Goal: Task Accomplishment & Management: Manage account settings

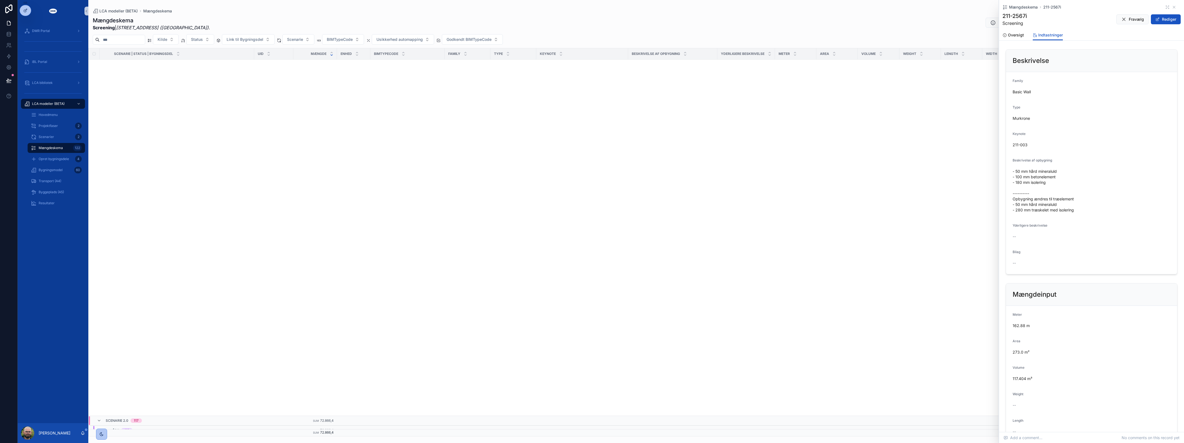
scroll to position [531, 0]
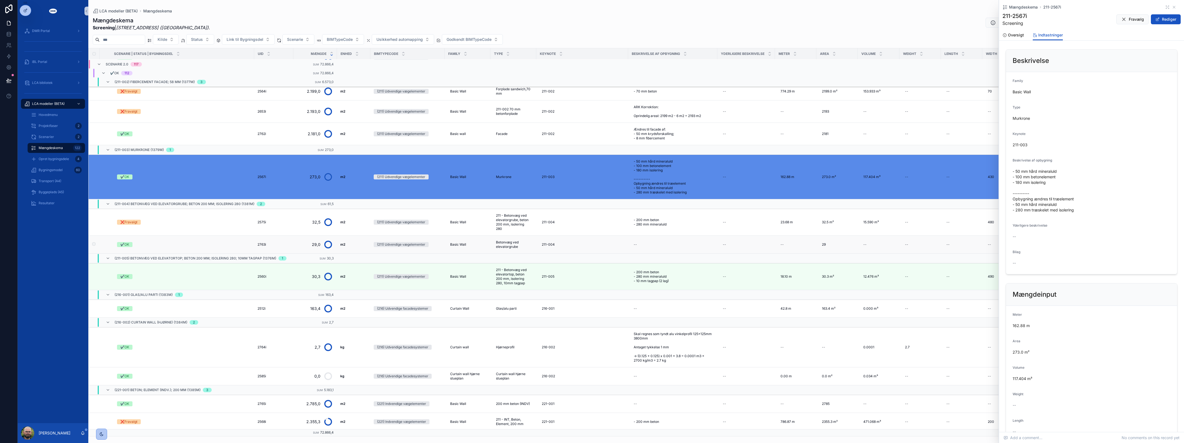
click at [370, 242] on td "(211) Udvendige vægelementer" at bounding box center [407, 245] width 74 height 18
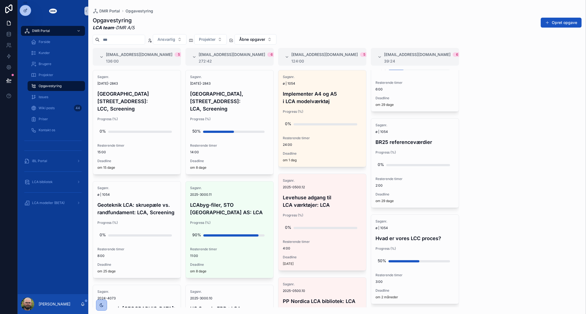
click at [529, 112] on div "#lca@dmr.dk 5 136:00 Sagsnr. 2024-2843 Sheraton Hotel, Roskildevej 547: LCC, Sc…" at bounding box center [337, 178] width 498 height 260
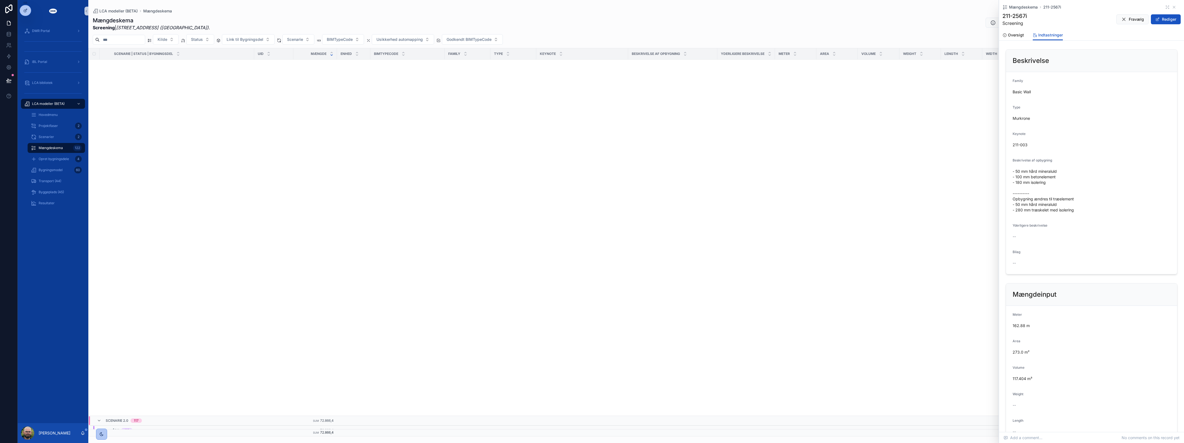
scroll to position [531, 0]
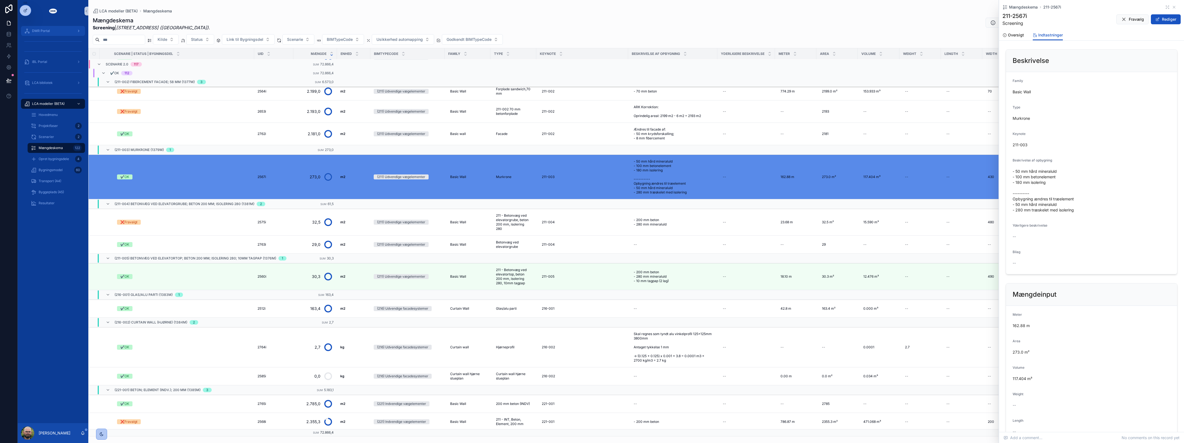
click at [59, 32] on div "DMR Portal" at bounding box center [52, 30] width 57 height 9
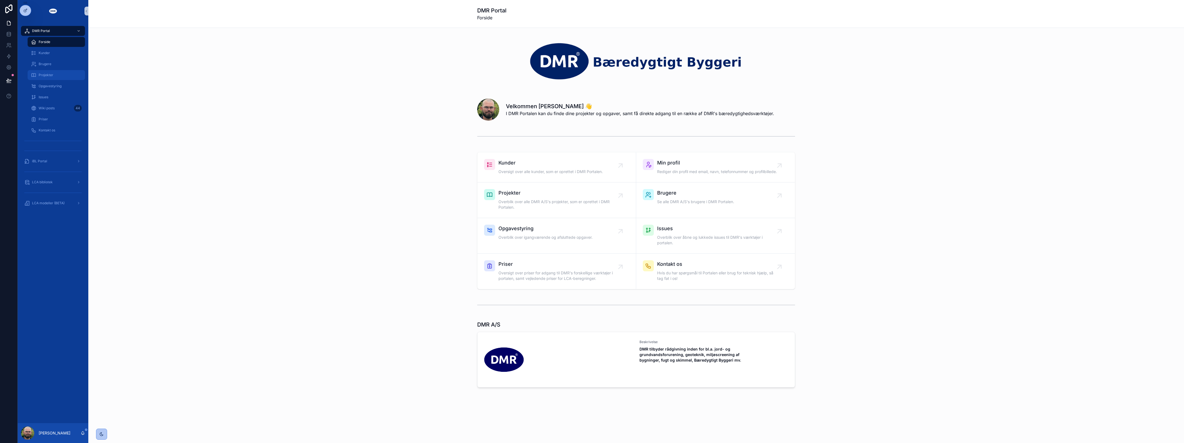
click at [55, 77] on div "Projekter" at bounding box center [56, 75] width 51 height 9
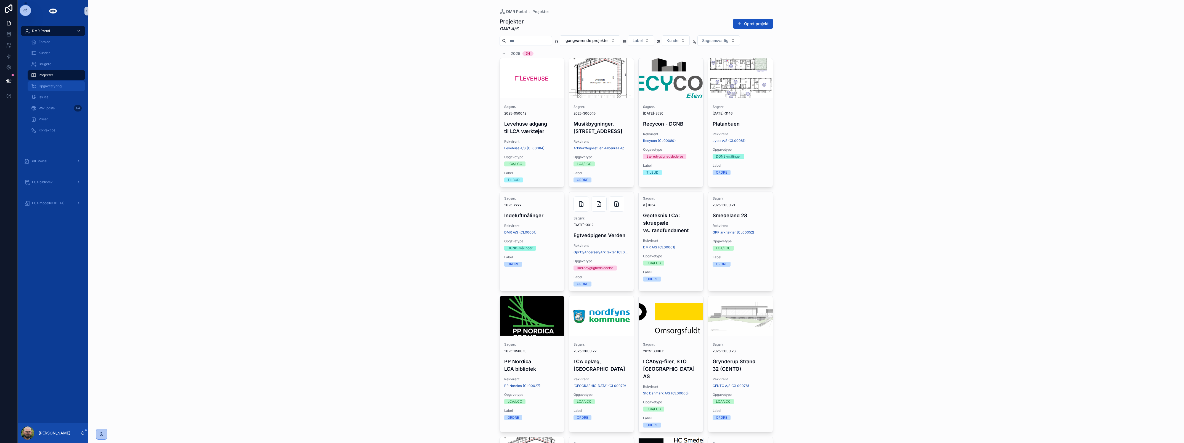
click at [53, 89] on div "Opgavestyring" at bounding box center [56, 86] width 51 height 9
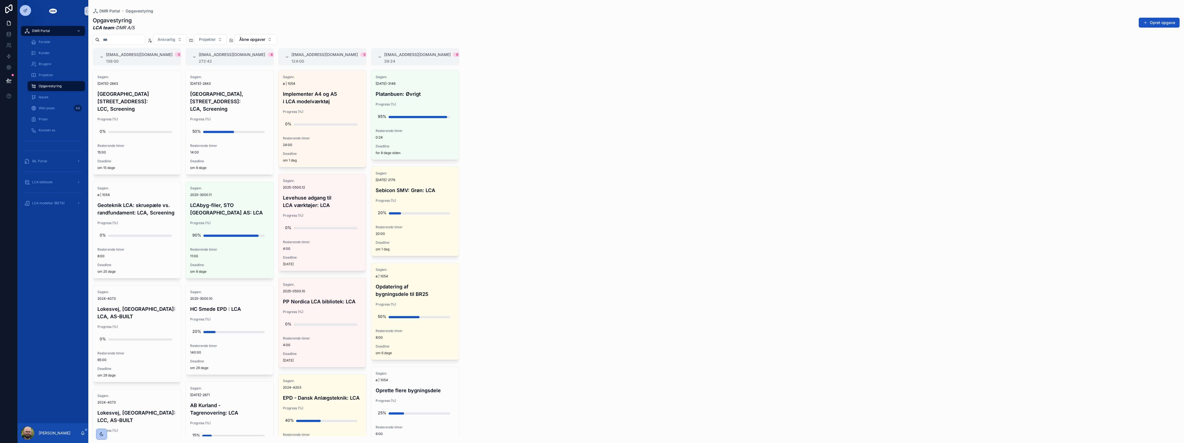
click at [507, 161] on div "[EMAIL_ADDRESS][DOMAIN_NAME] 5 136:00 Sagsnr. [DATE]-2843 [GEOGRAPHIC_DATA], [S…" at bounding box center [636, 242] width 1096 height 388
click at [58, 202] on span "LCA modeller (BETA)" at bounding box center [48, 203] width 33 height 4
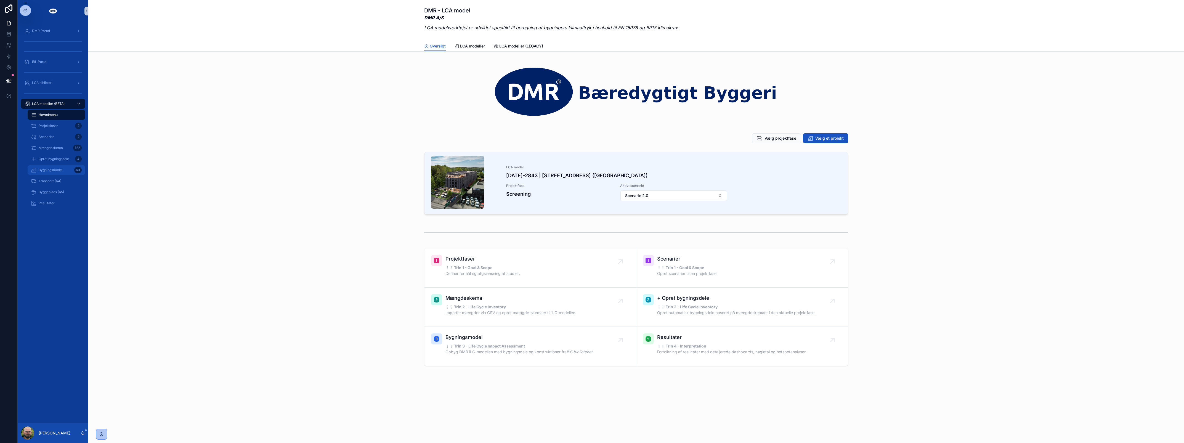
click at [69, 171] on div "Bygningsmodel 60" at bounding box center [56, 170] width 51 height 9
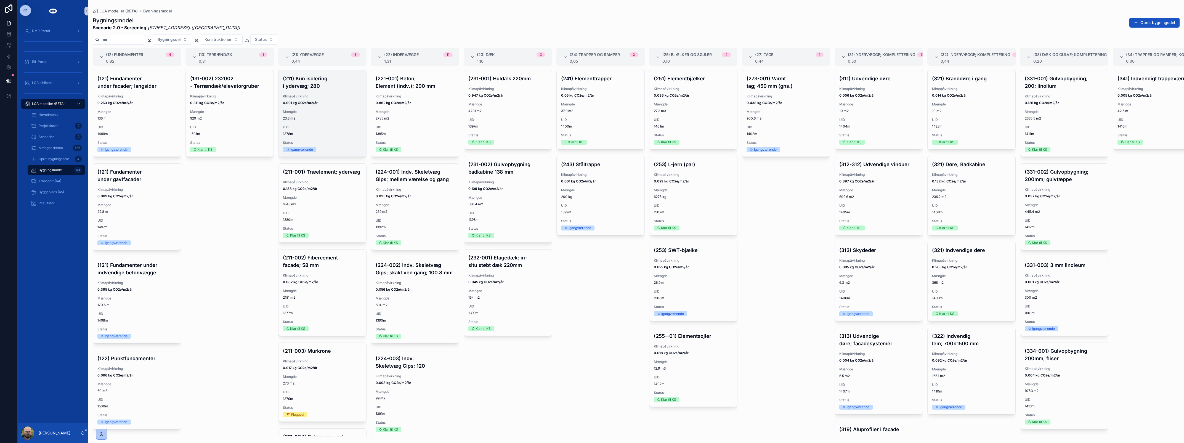
click at [295, 110] on span "Mængde" at bounding box center [322, 112] width 79 height 4
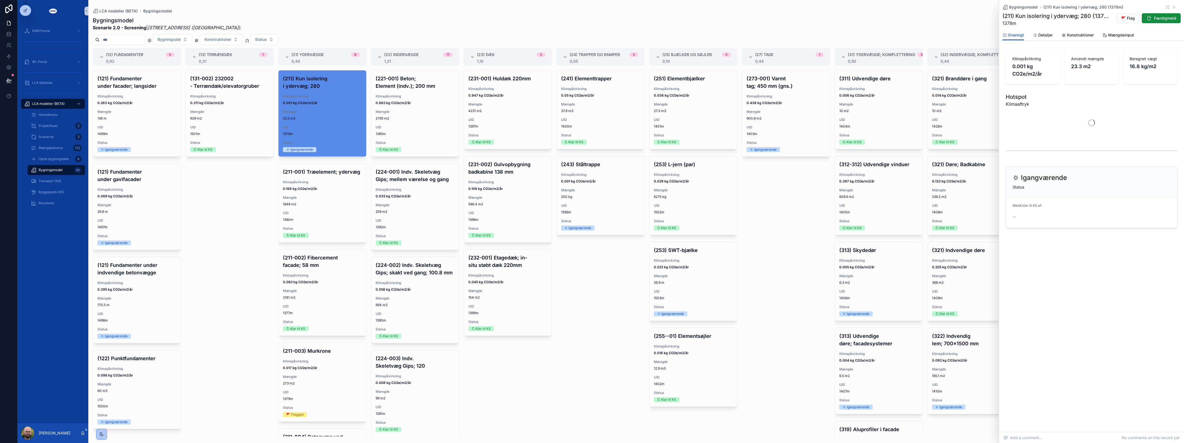
click at [582, 359] on div "(241) Elementtrapper Klimapåvirkning 0.05 kg CO2e/m2/år Mængde 37.9 m3 UID 1400…" at bounding box center [600, 253] width 88 height 366
click at [594, 333] on div "(241) Elementtrapper Klimapåvirkning 0.05 kg CO2e/m2/år Mængde 37.9 m3 UID 1400…" at bounding box center [600, 253] width 88 height 366
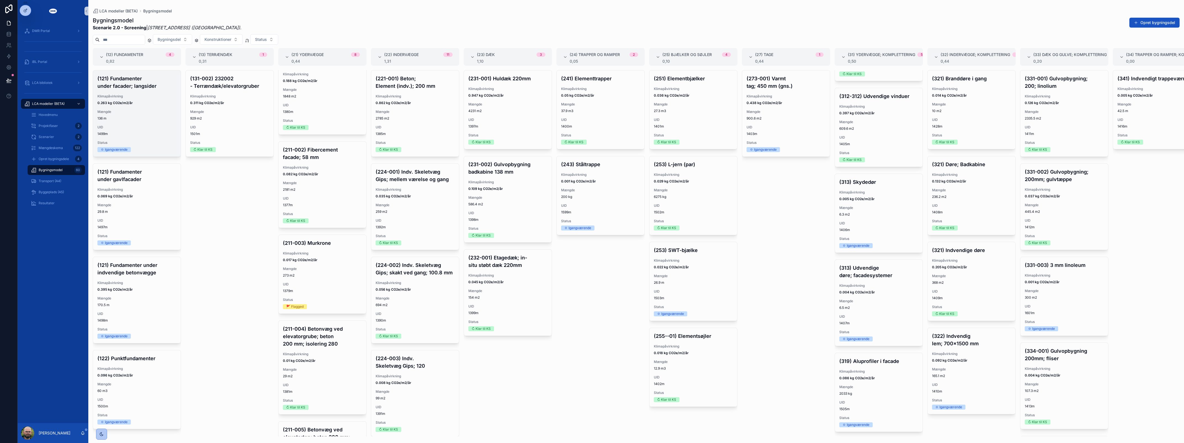
click at [140, 88] on h4 "(121) Fundamenter under facader; langsider" at bounding box center [136, 82] width 79 height 15
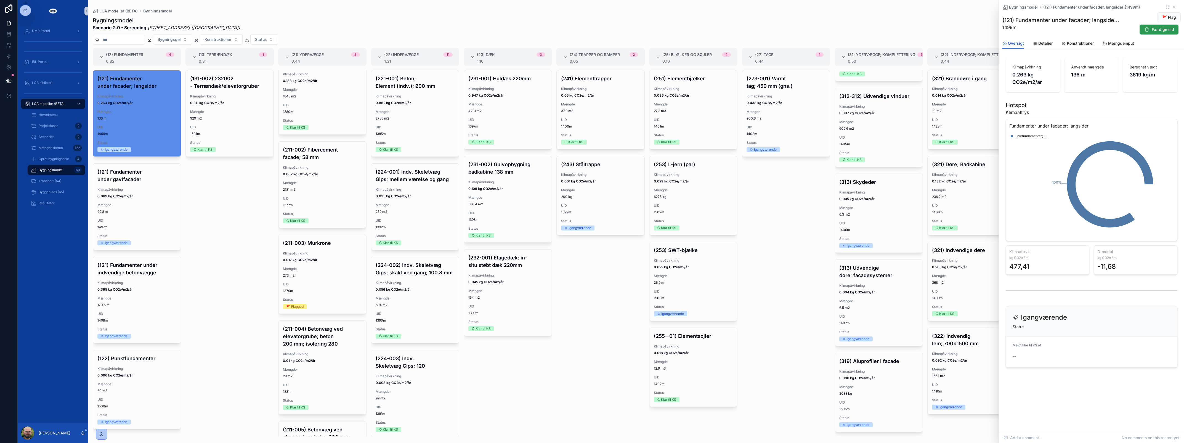
click at [1158, 33] on button "Færdigmeld" at bounding box center [1159, 30] width 39 height 10
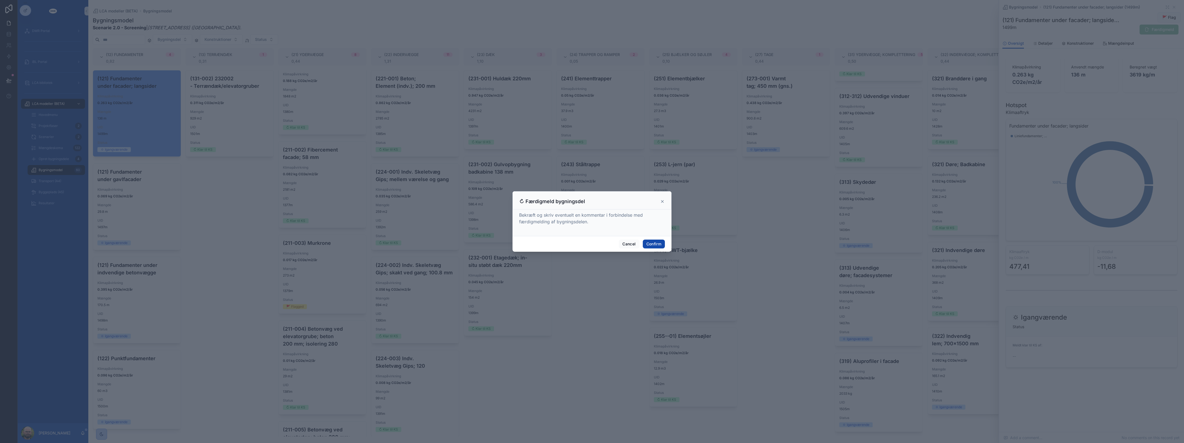
click at [657, 247] on button "Confirm" at bounding box center [654, 244] width 22 height 9
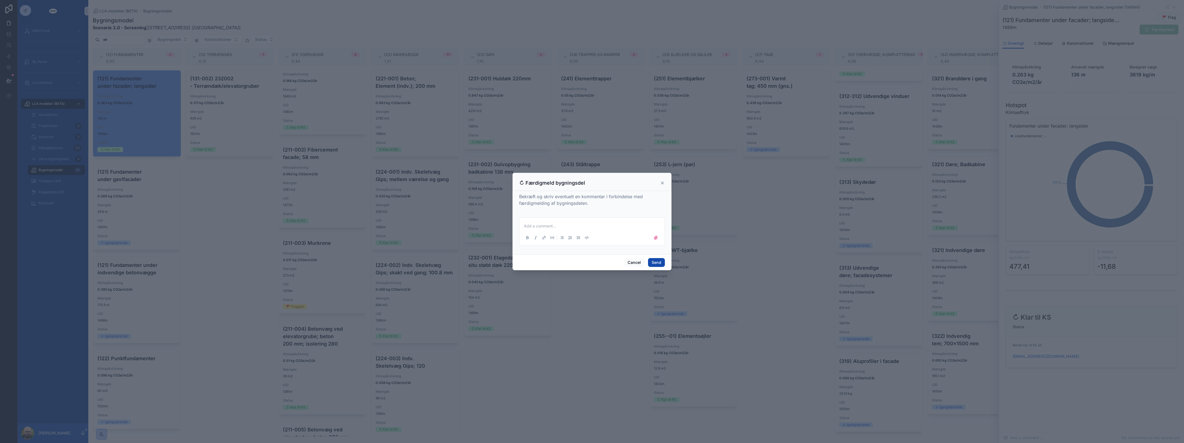
click at [659, 264] on button "Send" at bounding box center [656, 262] width 17 height 9
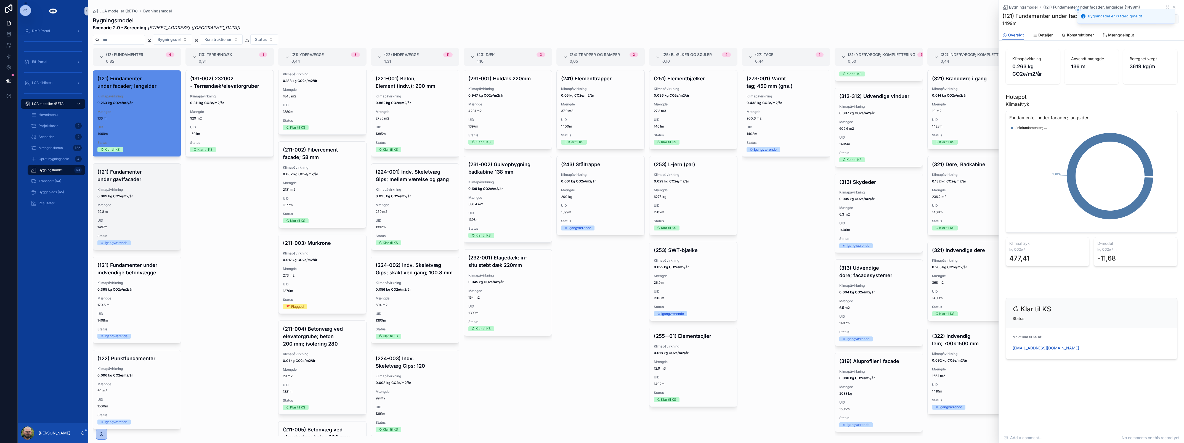
click at [145, 211] on span "29.8 m" at bounding box center [136, 212] width 79 height 4
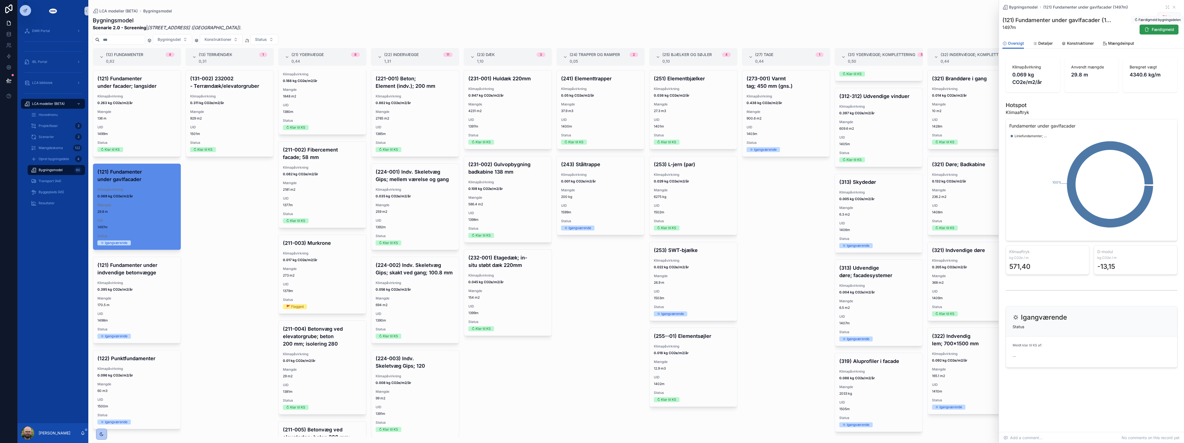
click at [1166, 31] on span "Færdigmeld" at bounding box center [1163, 30] width 22 height 6
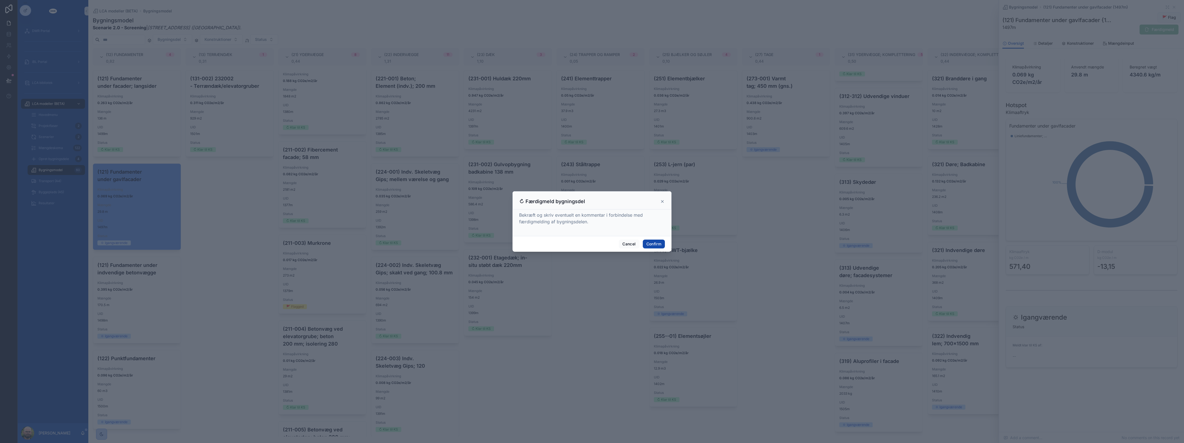
click at [649, 248] on button "Confirm" at bounding box center [654, 244] width 22 height 9
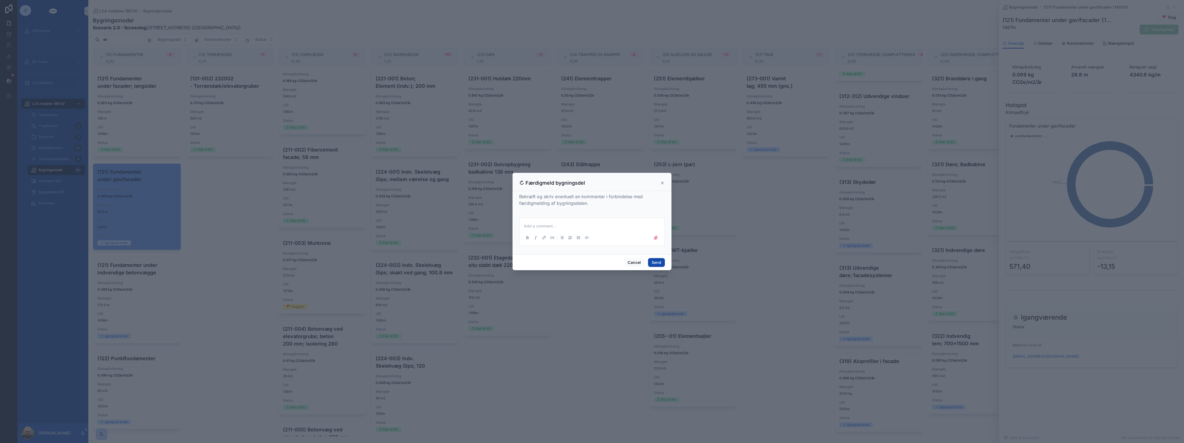
click at [653, 263] on button "Send" at bounding box center [656, 262] width 17 height 9
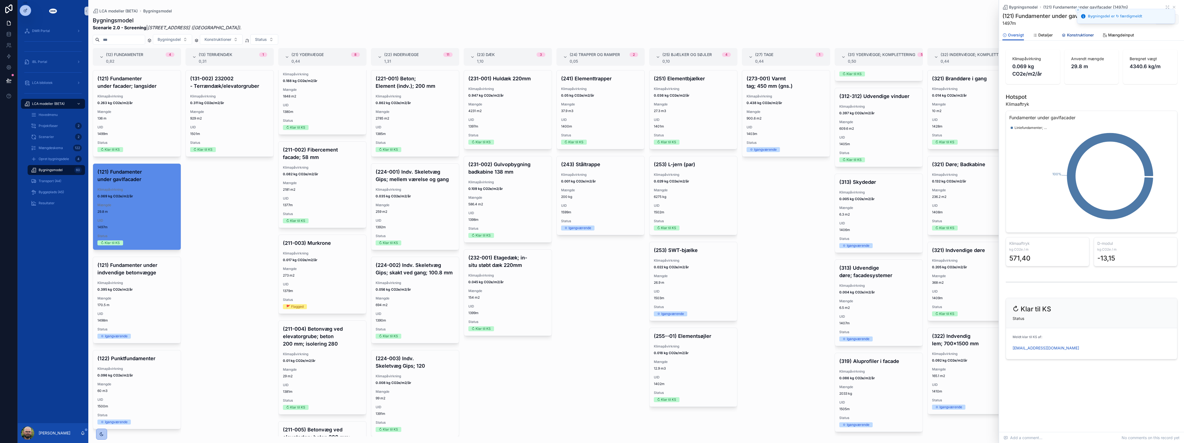
click at [1080, 36] on span "Konstruktioner" at bounding box center [1080, 35] width 27 height 6
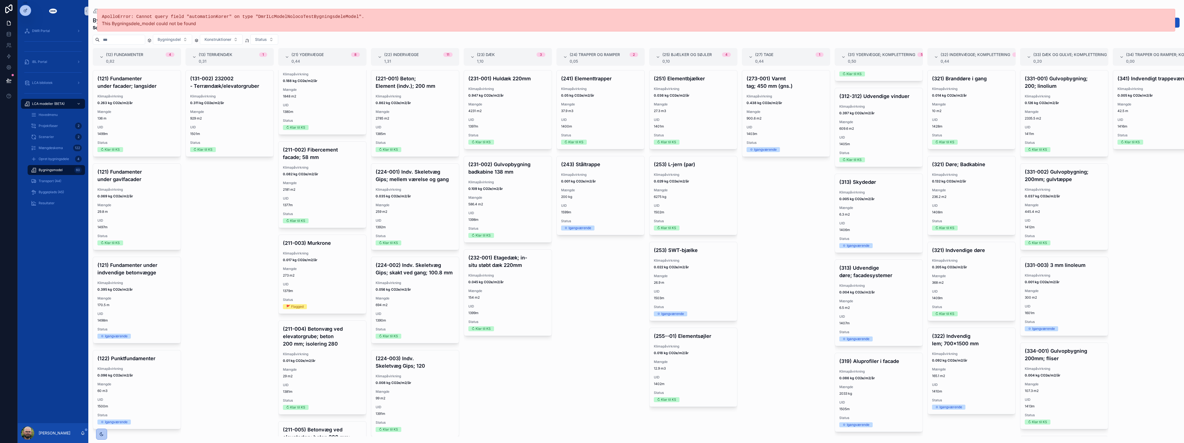
click at [210, 238] on div "(131-002) 232002 - Terrændæk/elevatorgruber Klimapåvirkning 0.311 kg CO2e/m2/år…" at bounding box center [229, 253] width 88 height 366
click at [135, 270] on h4 "(121) Fundamenter under indvendige betonvægge" at bounding box center [136, 268] width 79 height 15
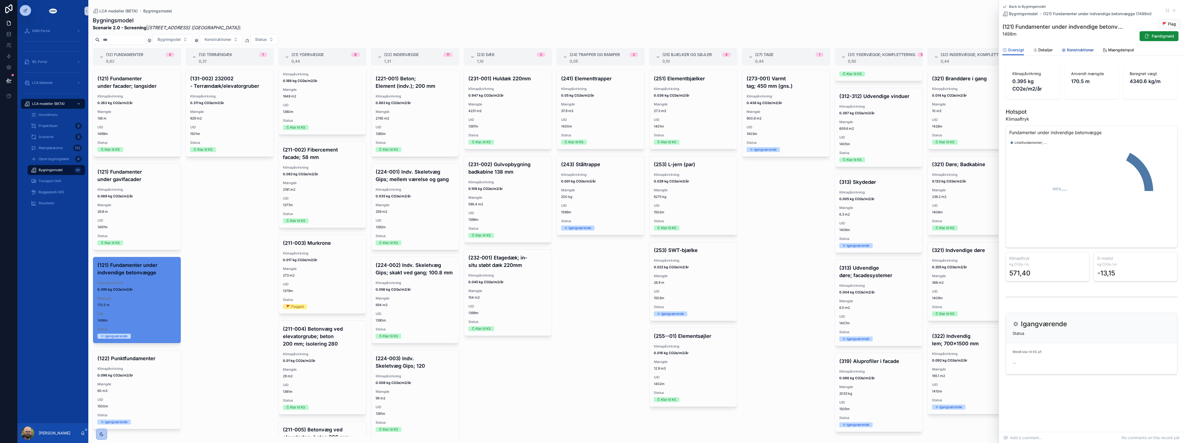
click at [1087, 50] on span "Konstruktioner" at bounding box center [1080, 50] width 27 height 6
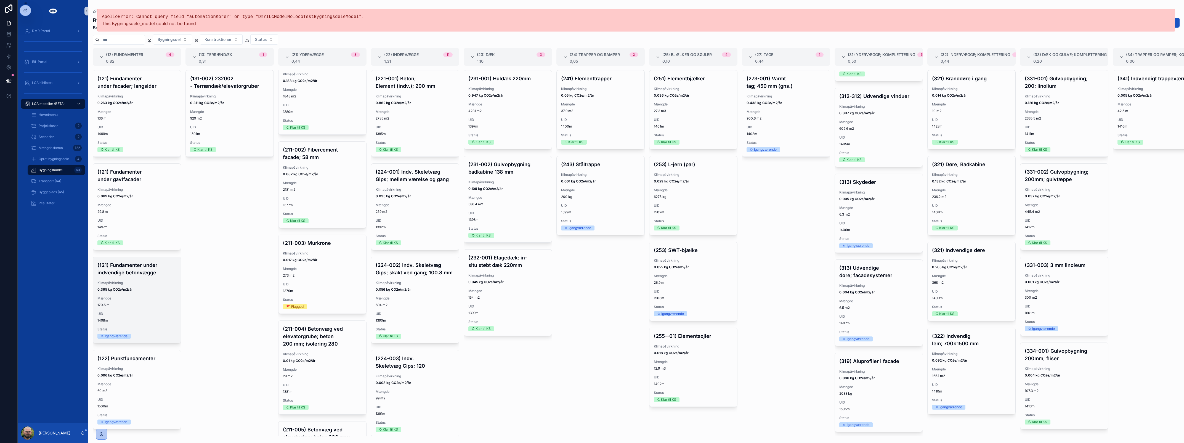
click at [129, 304] on span "170.5 m" at bounding box center [136, 305] width 79 height 4
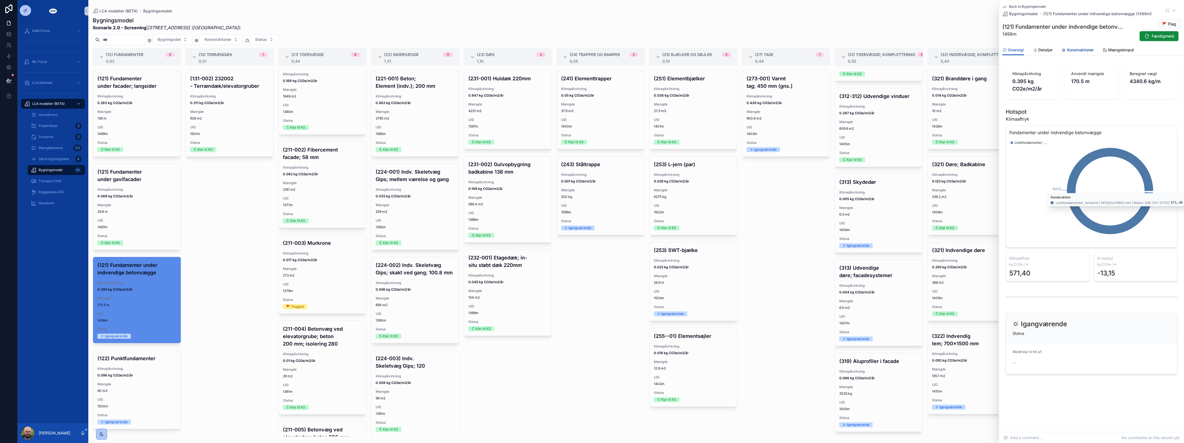
click at [1071, 49] on span "Konstruktioner" at bounding box center [1080, 50] width 27 height 6
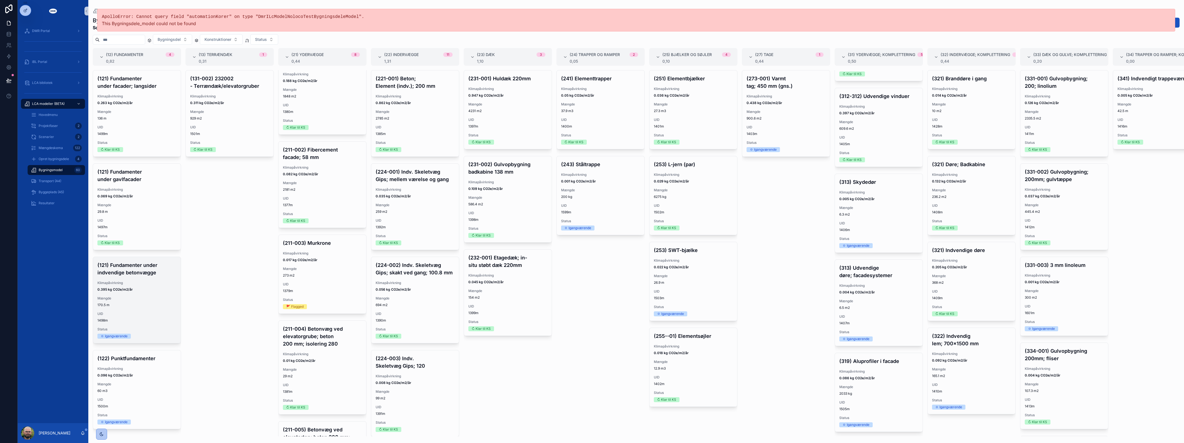
scroll to position [3, 0]
click at [130, 362] on div "(122) Punktfundamenter Klimapåvirkning 0.096 kg CO2e/m2/år Mængde 60 m3 UID 150…" at bounding box center [137, 389] width 88 height 79
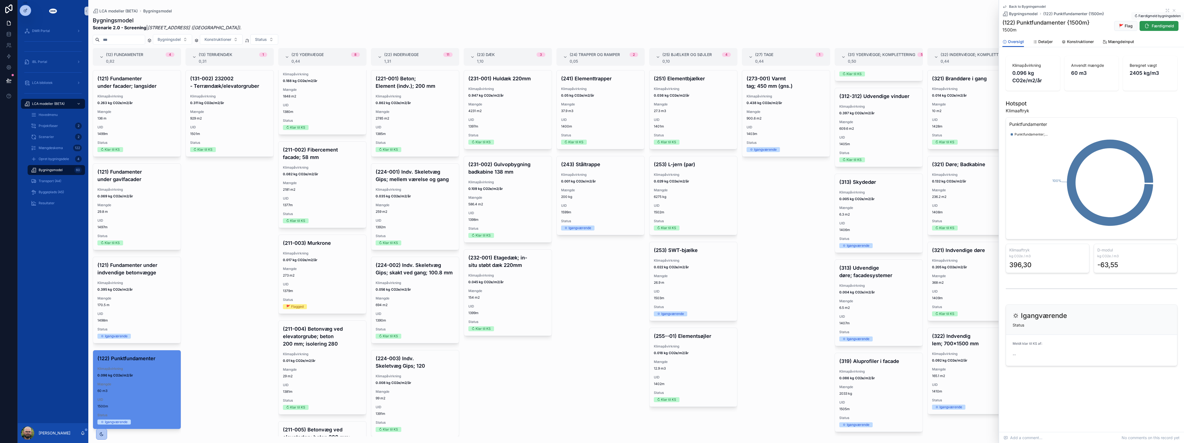
click at [1160, 28] on span "Færdigmeld" at bounding box center [1163, 26] width 22 height 6
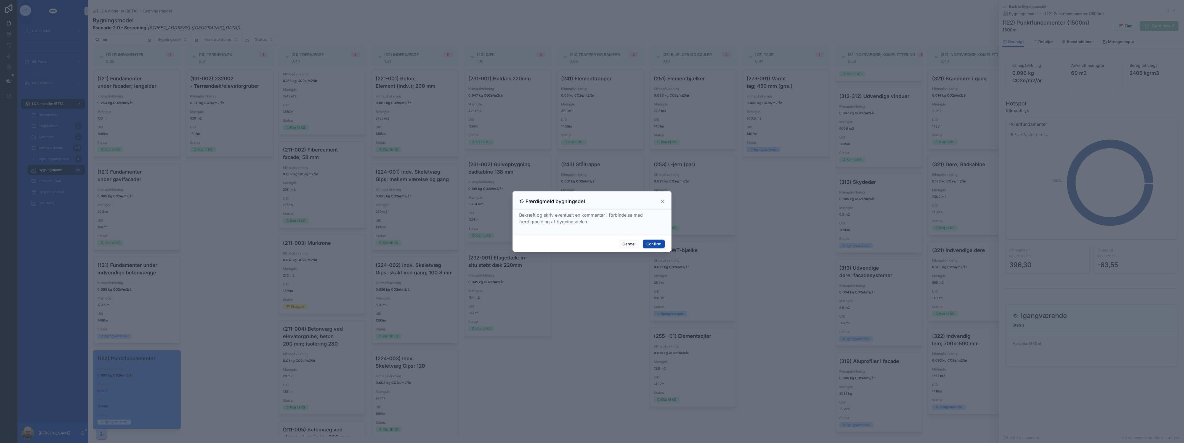
click at [657, 243] on button "Confirm" at bounding box center [654, 244] width 22 height 9
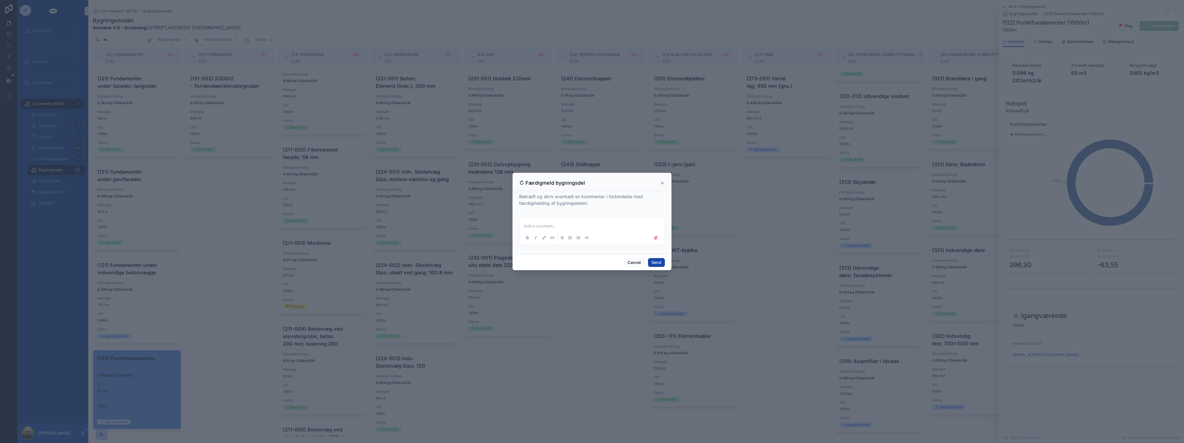
click at [650, 261] on button "Send" at bounding box center [656, 262] width 17 height 9
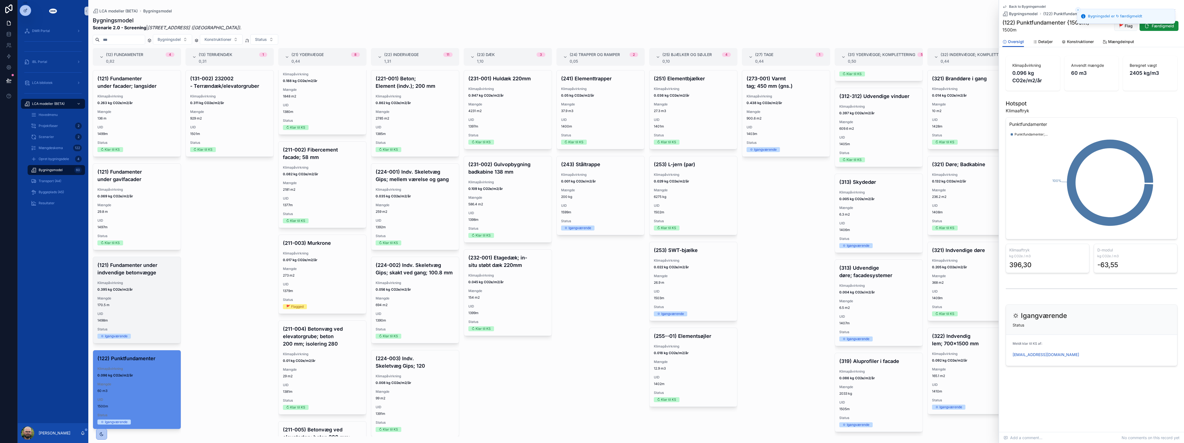
click at [129, 296] on span "Mængde" at bounding box center [136, 298] width 79 height 4
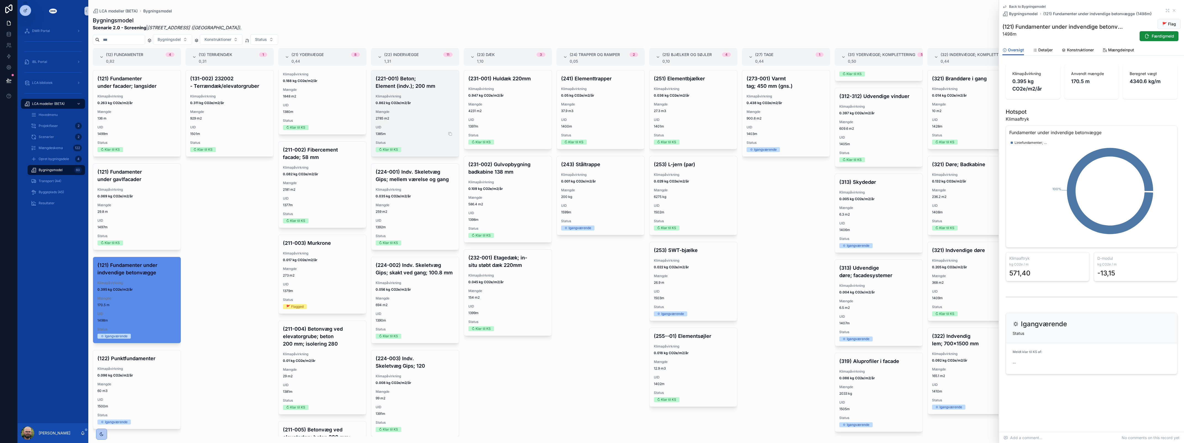
click at [421, 132] on span "1385m" at bounding box center [415, 134] width 79 height 4
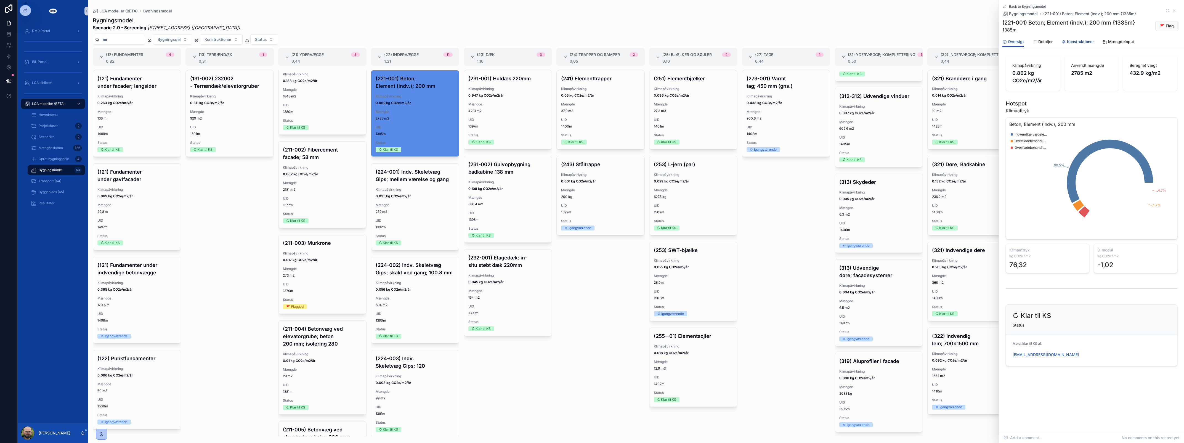
click at [1083, 45] on link "Konstruktioner" at bounding box center [1078, 42] width 32 height 11
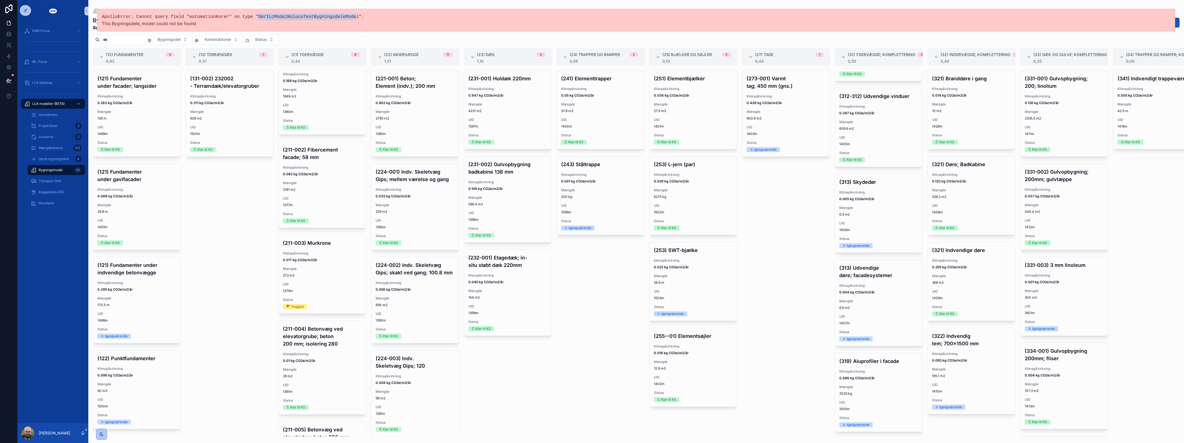
drag, startPoint x: 245, startPoint y: 17, endPoint x: 335, endPoint y: 17, distance: 90.0
click at [335, 17] on pre "ApolloError: Cannot query field "automationKorer" on type "DmrILcModelNolocoTes…" at bounding box center [636, 17] width 1069 height 7
click at [336, 17] on pre "ApolloError: Cannot query field "automationKorer" on type "DmrILcModelNolocoTes…" at bounding box center [636, 17] width 1069 height 7
drag, startPoint x: 337, startPoint y: 17, endPoint x: 245, endPoint y: 15, distance: 91.9
click at [245, 15] on pre "ApolloError: Cannot query field "automationKorer" on type "DmrILcModelNolocoTes…" at bounding box center [636, 17] width 1069 height 7
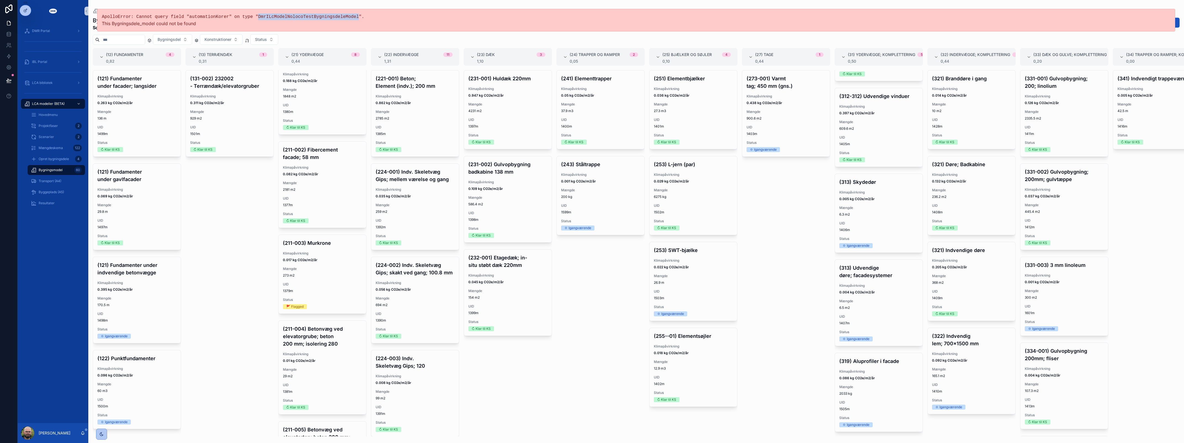
copy pre "DmrILcModelNolocoTestBygningsdeleModel"
click at [13, 55] on link at bounding box center [8, 56] width 17 height 11
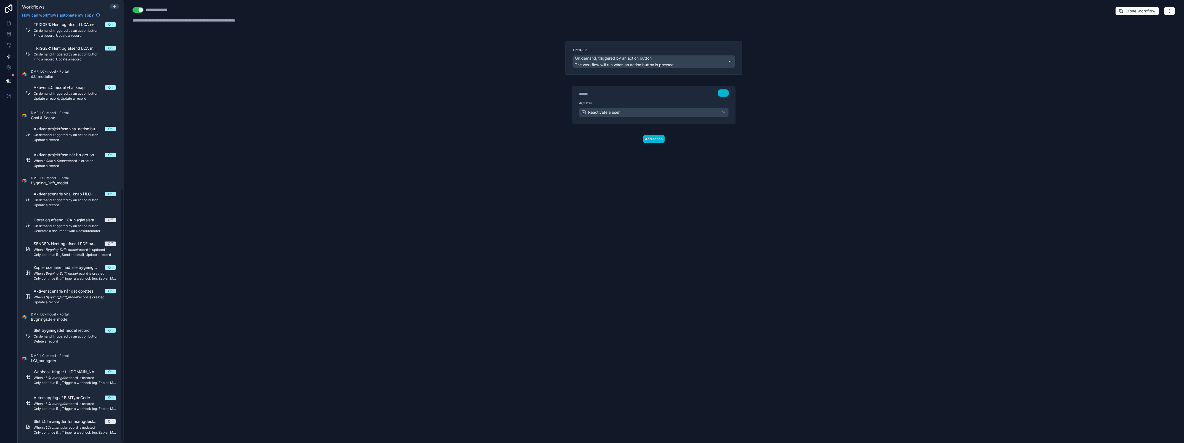
scroll to position [277, 0]
click at [7, 25] on icon at bounding box center [8, 23] width 3 height 4
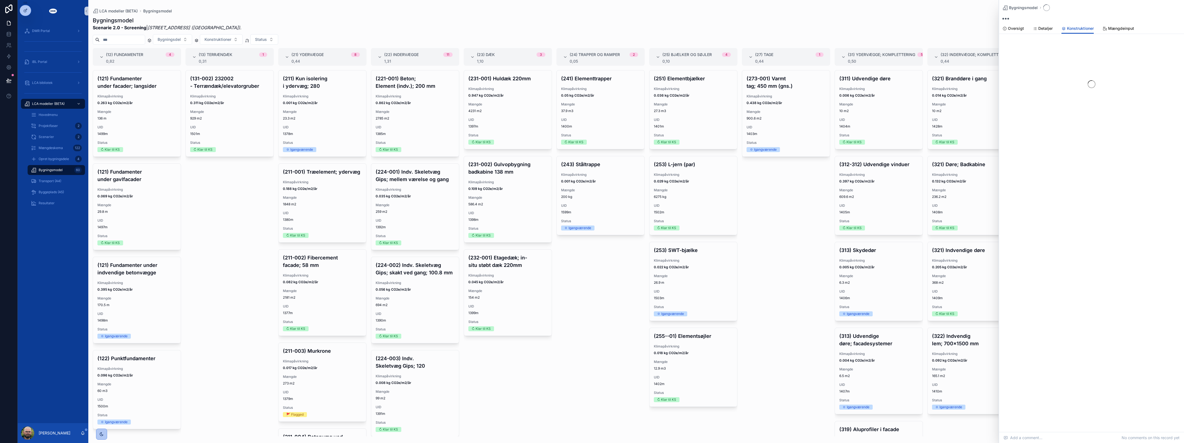
click at [49, 265] on div "DMR Portal iBL Portal LCA bibliotek LCA modeller (BETA) Hovedmenu Projektfaser …" at bounding box center [53, 222] width 71 height 401
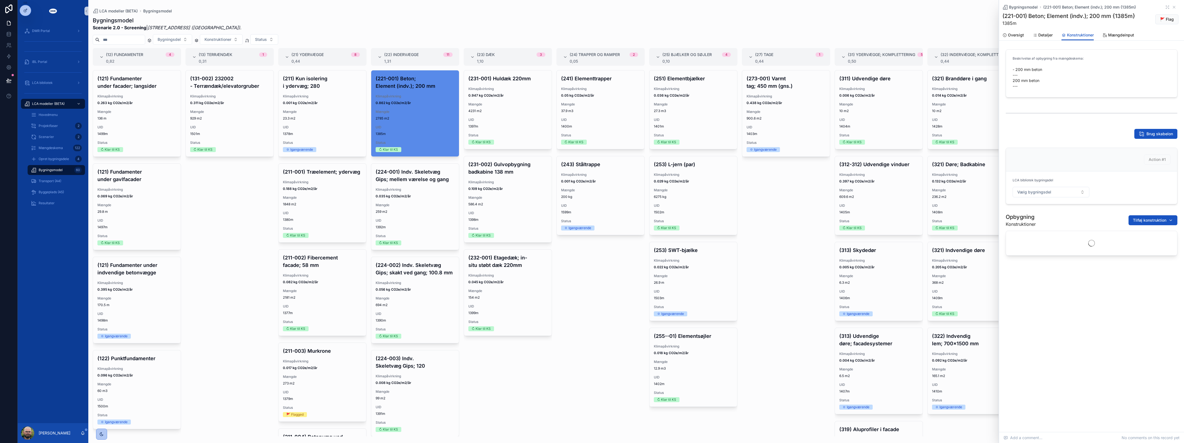
click at [204, 228] on div "(131-002) 232002 - Terrændæk/elevatorgruber Klimapåvirkning 0.311 kg CO2e/m2/år…" at bounding box center [229, 253] width 88 height 366
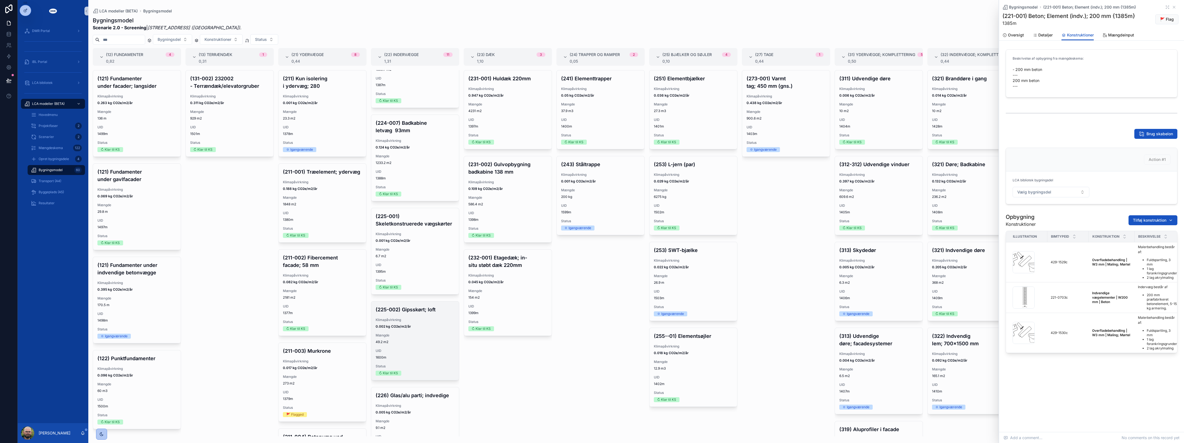
scroll to position [656, 0]
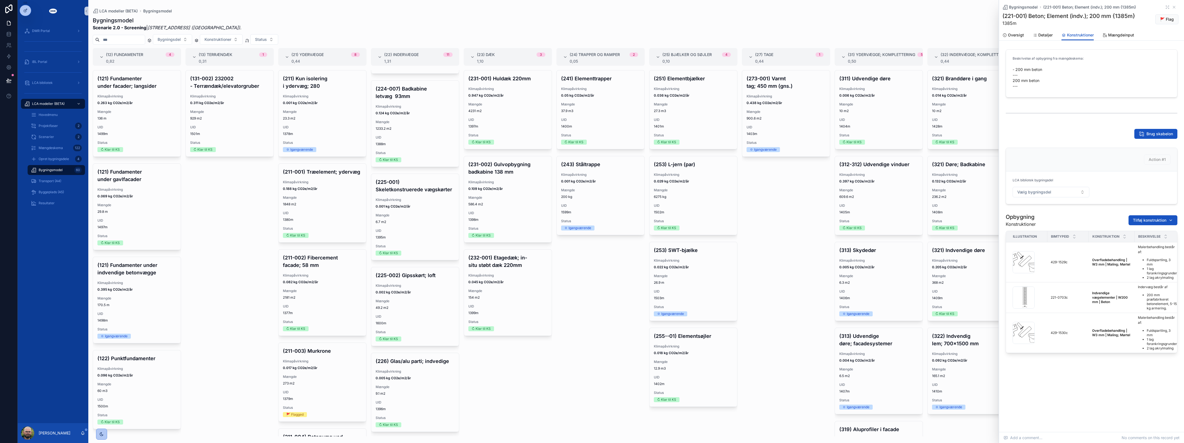
click at [203, 260] on div "(131-002) 232002 - Terrændæk/elevatorgruber Klimapåvirkning 0.311 kg CO2e/m2/år…" at bounding box center [229, 253] width 88 height 366
click at [216, 275] on div "(131-002) 232002 - Terrændæk/elevatorgruber Klimapåvirkning 0.311 kg CO2e/m2/år…" at bounding box center [229, 253] width 88 height 366
click at [64, 128] on div "Projektfaser 2" at bounding box center [56, 125] width 51 height 9
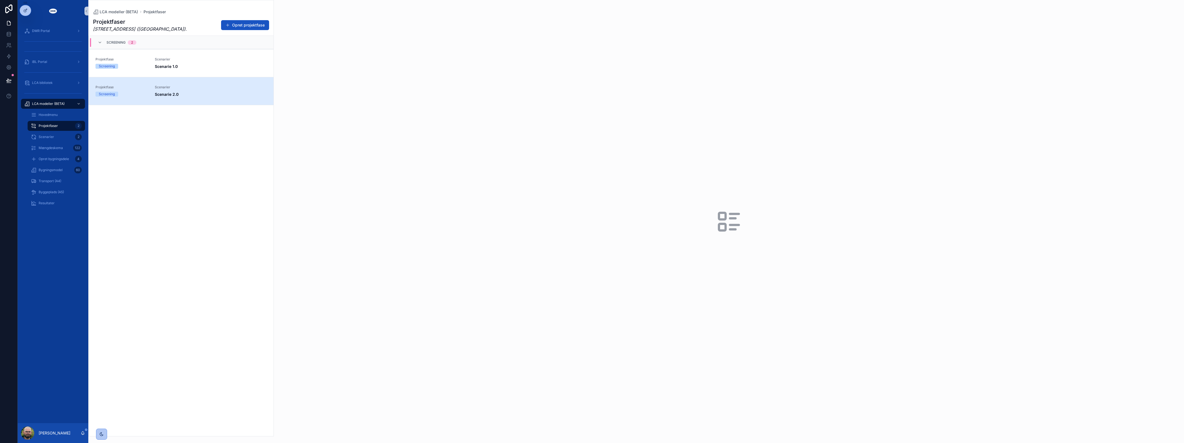
click at [165, 98] on link "Projektfase Screening Scenarier Scenarie 2.0" at bounding box center [181, 91] width 185 height 28
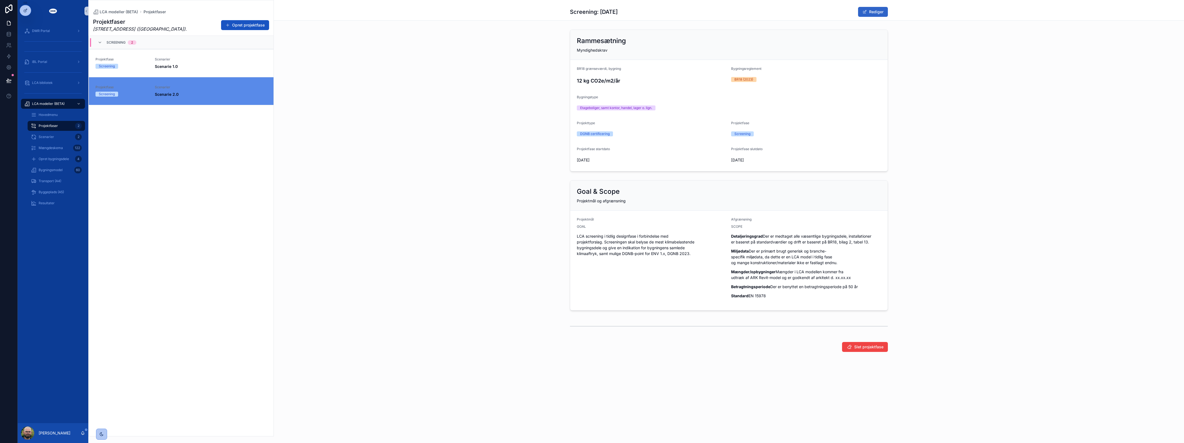
click at [867, 12] on span "scrollable content" at bounding box center [865, 12] width 4 height 4
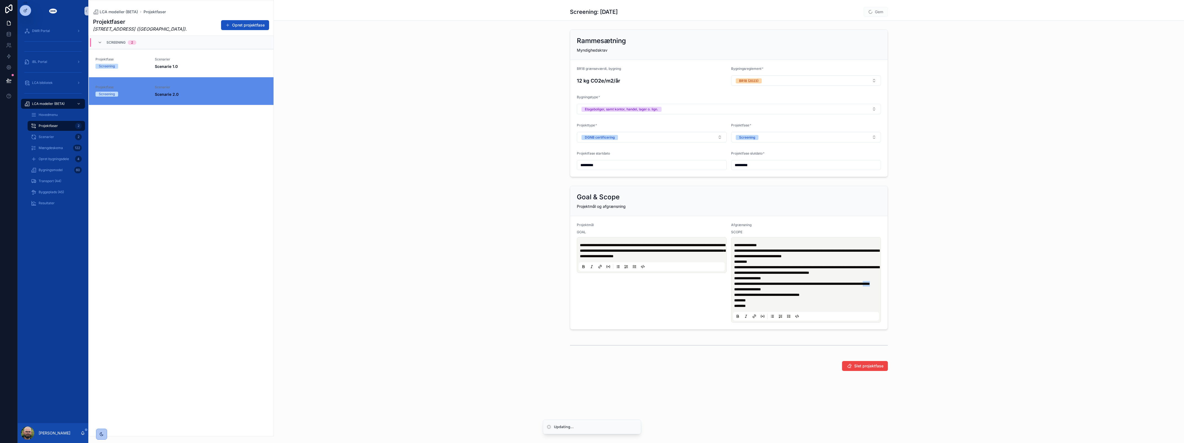
drag, startPoint x: 800, startPoint y: 295, endPoint x: 782, endPoint y: 296, distance: 18.3
click at [782, 287] on p "**********" at bounding box center [807, 280] width 146 height 11
click at [884, 12] on button "Gem" at bounding box center [876, 12] width 24 height 10
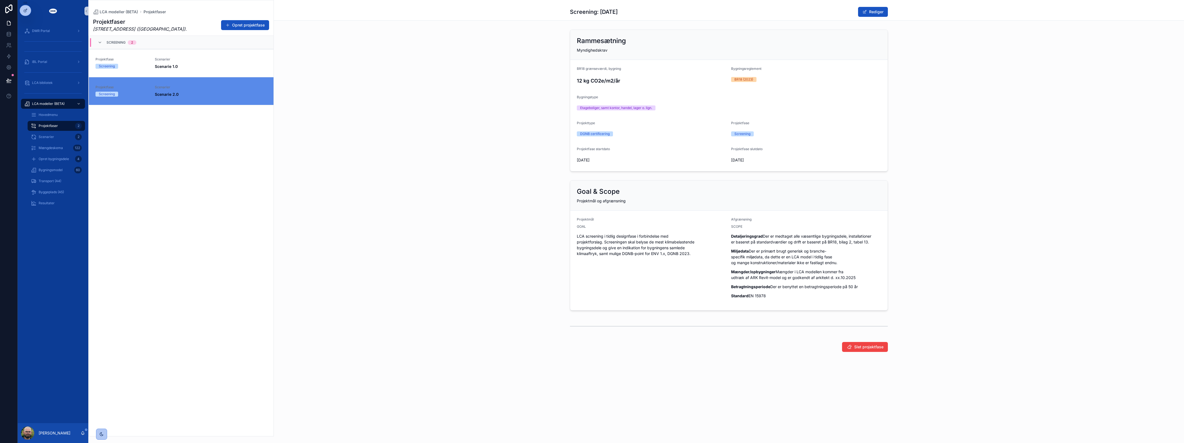
click at [533, 163] on div "Rammesætning Myndighedskrav BR18 grænseværdi, bygning 12 kg CO2e/m2/år Bygnings…" at bounding box center [729, 100] width 910 height 146
click at [487, 246] on div "Goal & Scope Projektmål og afgrænsning Projektmål GOAL LCA screening i tidlig d…" at bounding box center [729, 245] width 910 height 135
click at [61, 137] on div "Scenarier 2" at bounding box center [56, 136] width 51 height 9
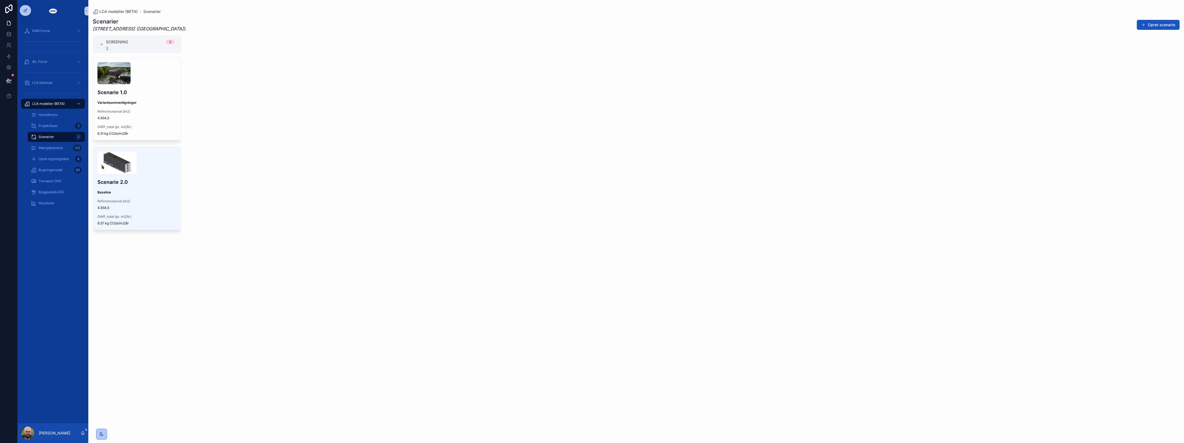
click at [285, 163] on div "Screening 2 2 Scenarie 1.0 Variantsammenligninger Referenceareal [m2] 4.934,5 G…" at bounding box center [636, 235] width 1096 height 401
click at [150, 201] on span "Referenceareal [m2]" at bounding box center [136, 201] width 79 height 4
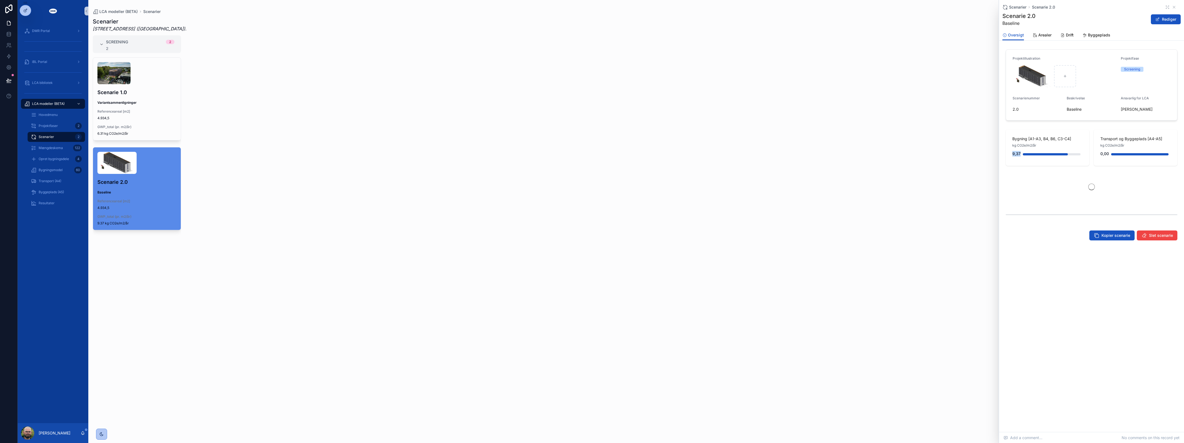
drag, startPoint x: 1012, startPoint y: 154, endPoint x: 1022, endPoint y: 151, distance: 10.0
click at [1022, 151] on div "9,37" at bounding box center [1047, 153] width 70 height 11
click at [1037, 31] on link "Arealer" at bounding box center [1042, 35] width 19 height 11
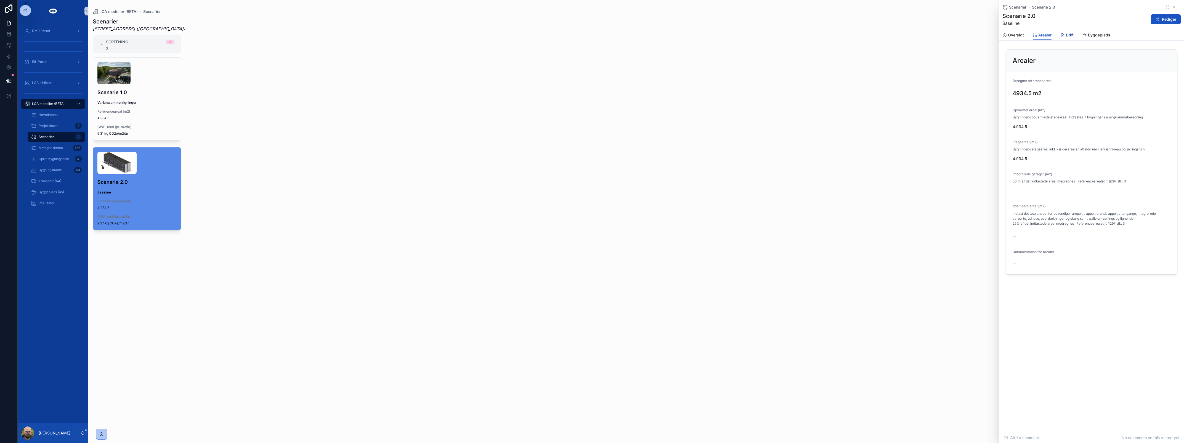
click at [1071, 39] on link "Drift" at bounding box center [1066, 35] width 13 height 11
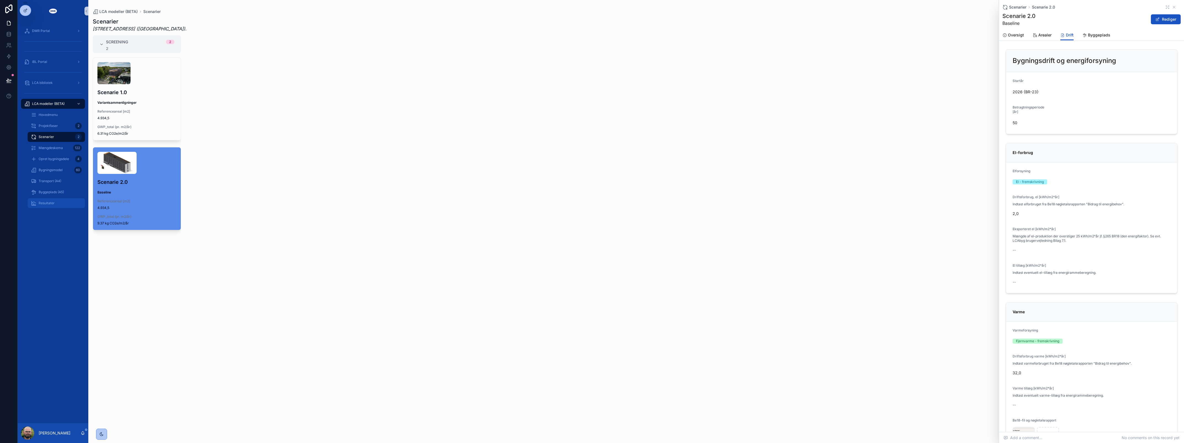
click at [61, 206] on div "Resultater" at bounding box center [56, 203] width 51 height 9
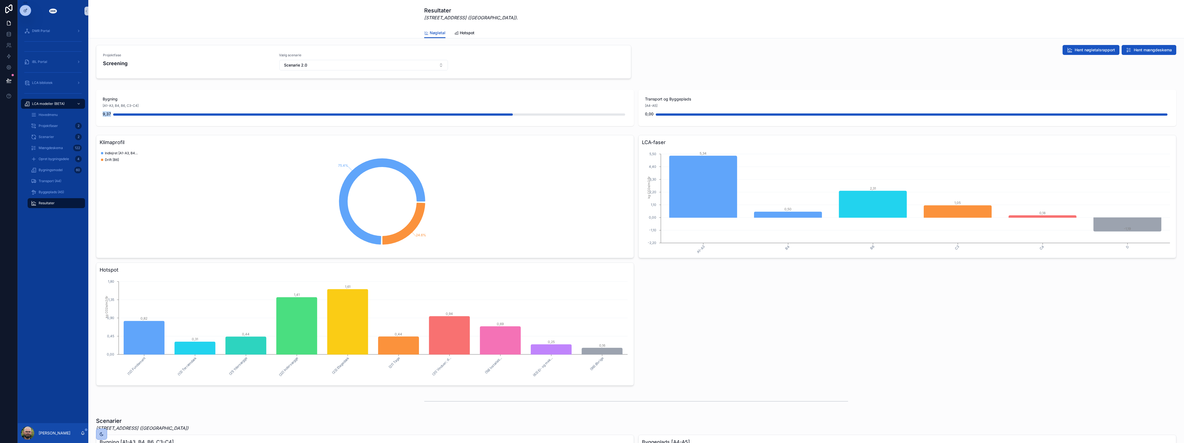
drag, startPoint x: 103, startPoint y: 112, endPoint x: 116, endPoint y: 112, distance: 13.8
click at [116, 112] on div "9,37" at bounding box center [365, 113] width 525 height 11
click at [749, 304] on div "Klimaprofil 75.4% 24.6% Indlejret [A1-A3, B4, C3-C4] Drift [B6] LCA-faser A1-A3…" at bounding box center [636, 260] width 1080 height 251
click at [30, 250] on div "DMR Portal iBL Portal LCA bibliotek LCA modeller (BETA) Hovedmenu Projektfaser …" at bounding box center [53, 222] width 71 height 401
click at [58, 257] on div "DMR Portal iBL Portal LCA bibliotek LCA modeller (BETA) Hovedmenu Projektfaser …" at bounding box center [53, 222] width 71 height 401
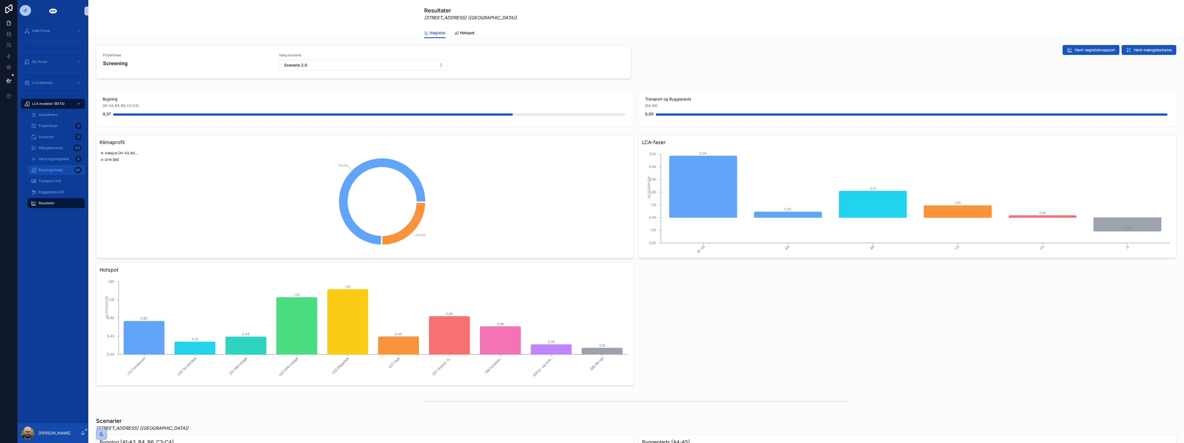
click at [51, 173] on div "Bygningsmodel 60" at bounding box center [56, 170] width 51 height 9
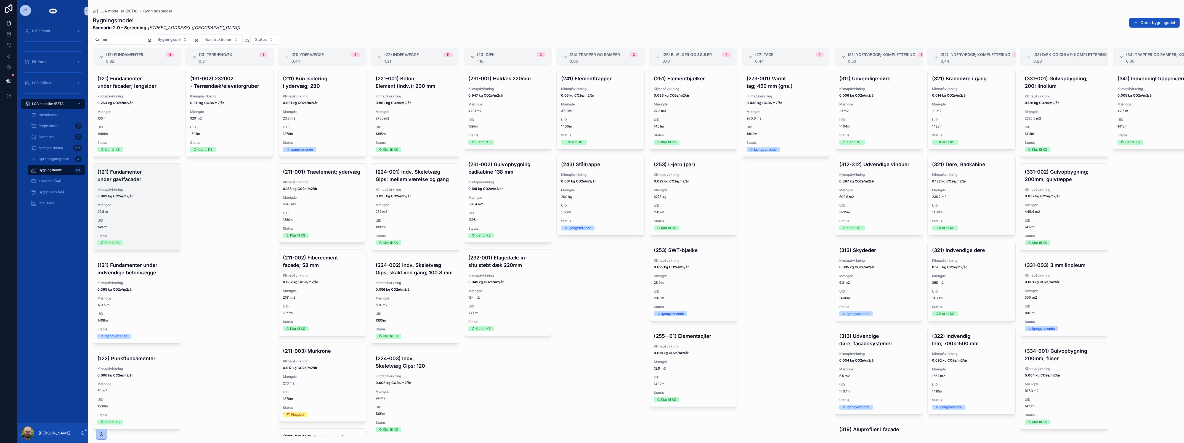
click at [163, 197] on span "0.069 kg CO2e/m2/år" at bounding box center [136, 196] width 79 height 4
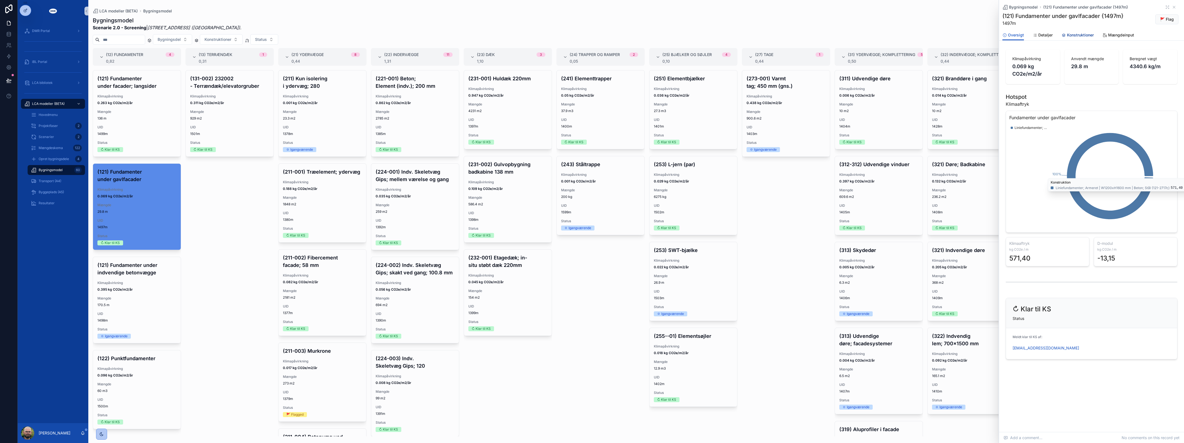
click at [1073, 35] on span "Konstruktioner" at bounding box center [1080, 35] width 27 height 6
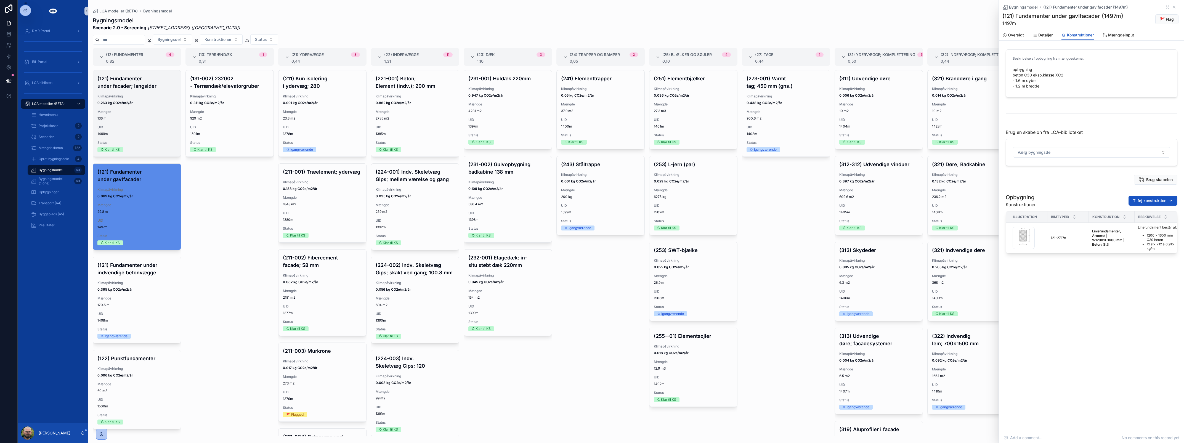
click at [155, 131] on div "UID 1499m" at bounding box center [136, 130] width 79 height 11
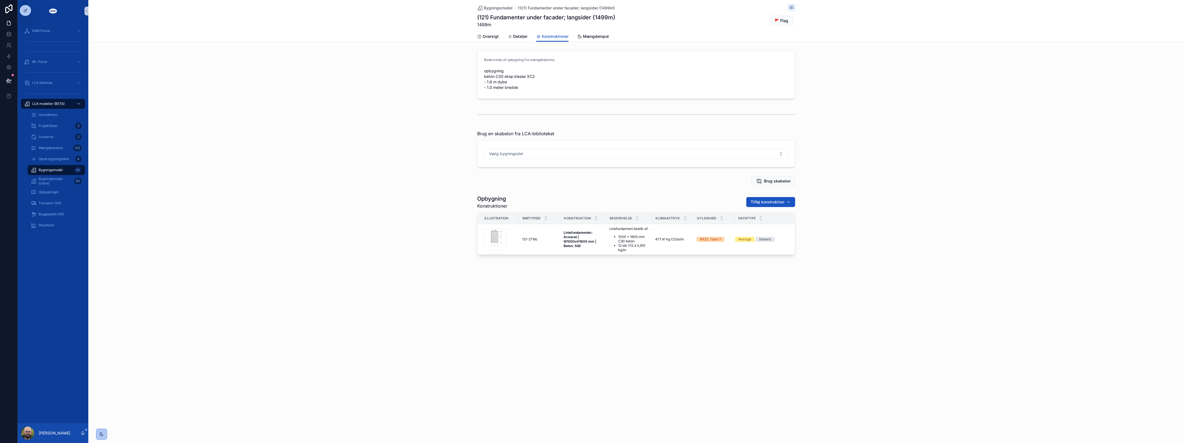
click at [143, 109] on div "scrollable content" at bounding box center [636, 114] width 1096 height 18
click at [567, 157] on button "Vælg bygningsdel" at bounding box center [636, 154] width 304 height 10
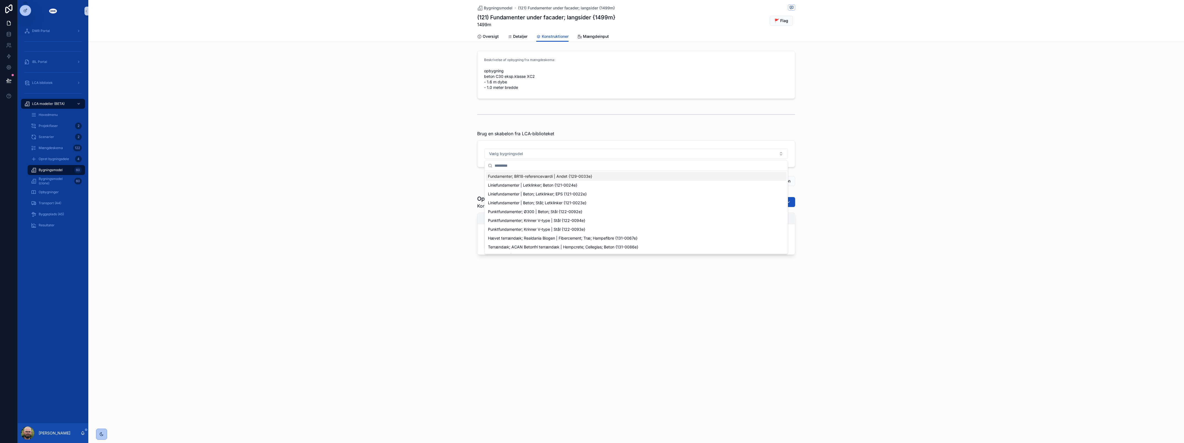
click at [350, 132] on div "Brug en skabelon fra LCA-biblioteket Vælg bygningsdel" at bounding box center [636, 148] width 1096 height 41
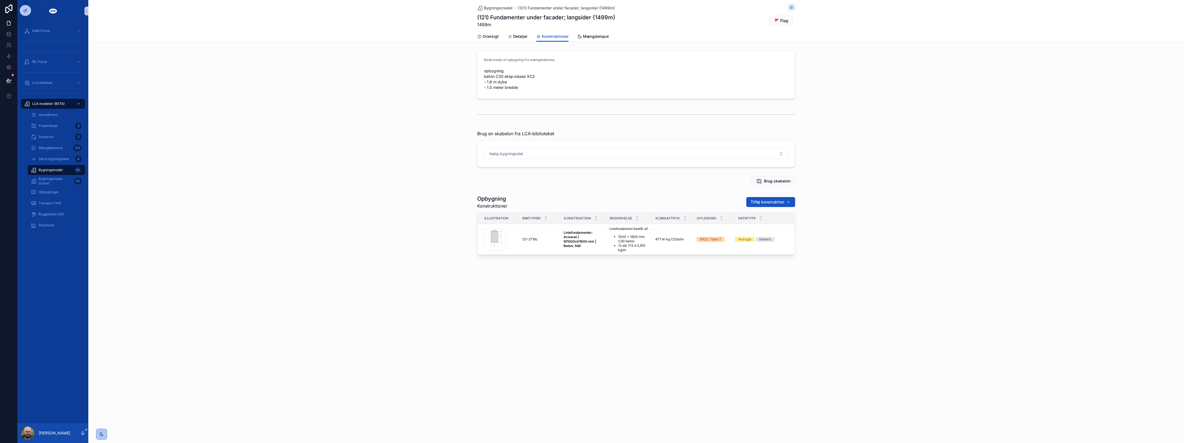
click at [65, 166] on div "Bygningsmodel 60" at bounding box center [56, 170] width 51 height 9
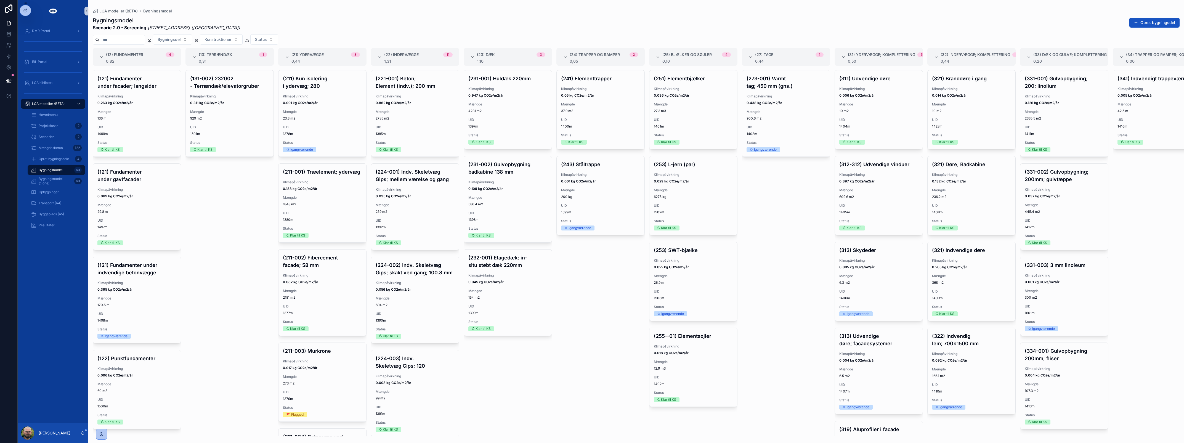
click at [248, 210] on div "(131-002) 232002 - Terrændæk/elevatorgruber Klimapåvirkning 0.311 kg CO2e/m2/år…" at bounding box center [229, 253] width 88 height 366
click at [57, 197] on link "Opbygninger" at bounding box center [56, 192] width 57 height 10
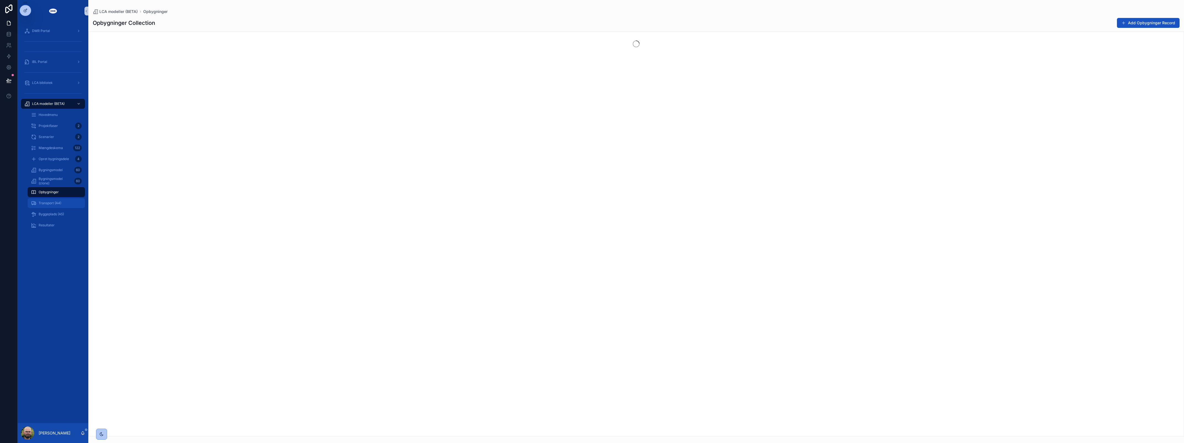
click at [57, 200] on div "Transport (A4)" at bounding box center [56, 203] width 51 height 9
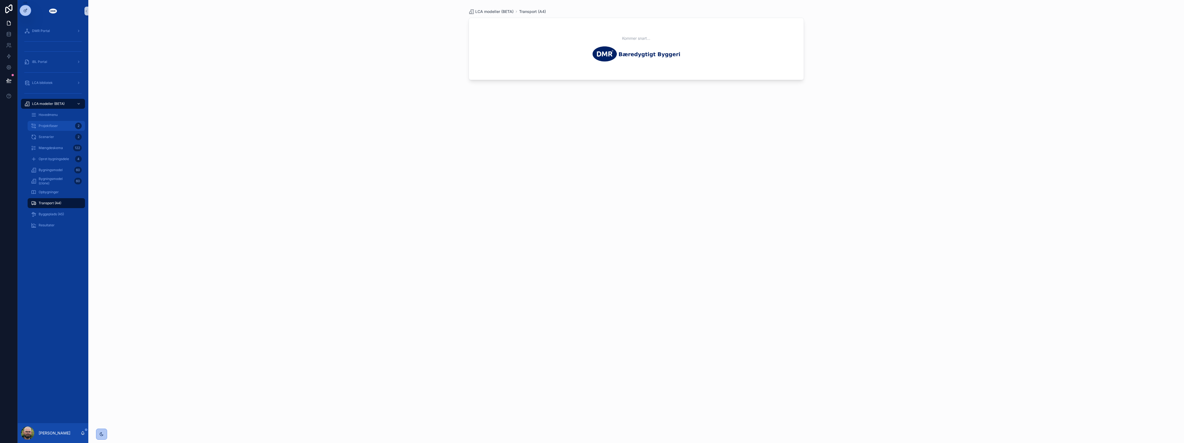
click at [63, 124] on div "Projektfaser 2" at bounding box center [56, 125] width 51 height 9
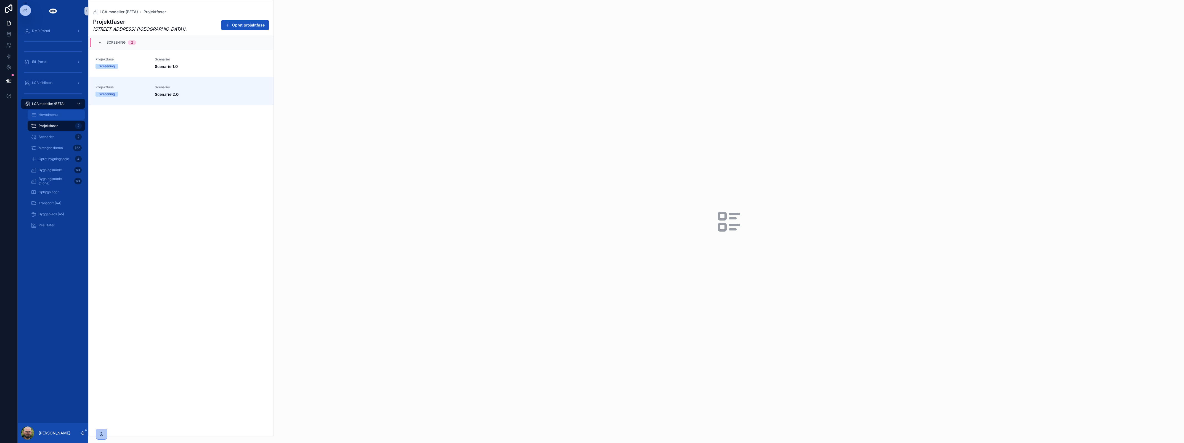
click at [66, 114] on div "Hovedmenu" at bounding box center [56, 114] width 51 height 9
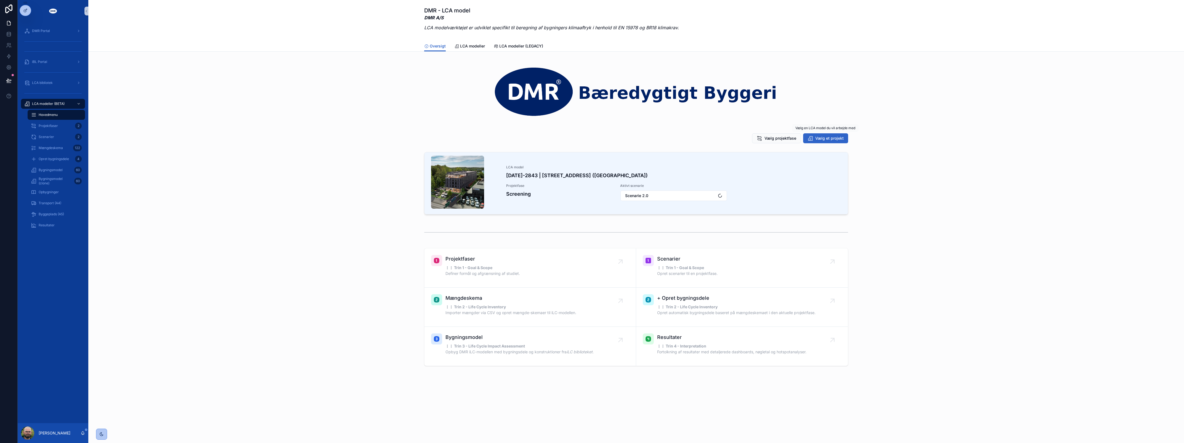
click at [810, 137] on icon "scrollable content" at bounding box center [811, 139] width 6 height 6
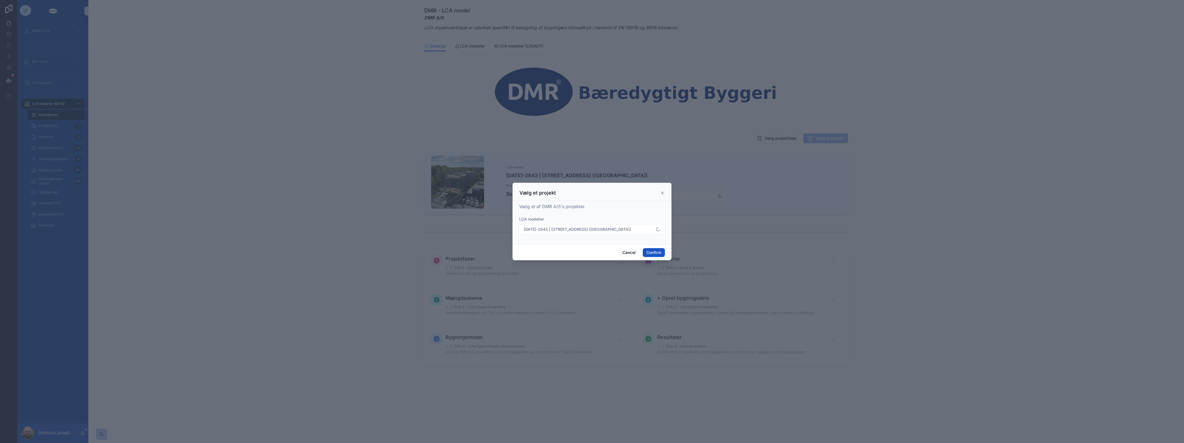
click at [573, 237] on form "LCA modeller 2024-2843 | Roskildevej 547 (Sheraton Hotel)" at bounding box center [592, 228] width 146 height 24
click at [573, 234] on button "[DATE]-2843 | [STREET_ADDRESS] ([GEOGRAPHIC_DATA])" at bounding box center [592, 229] width 146 height 10
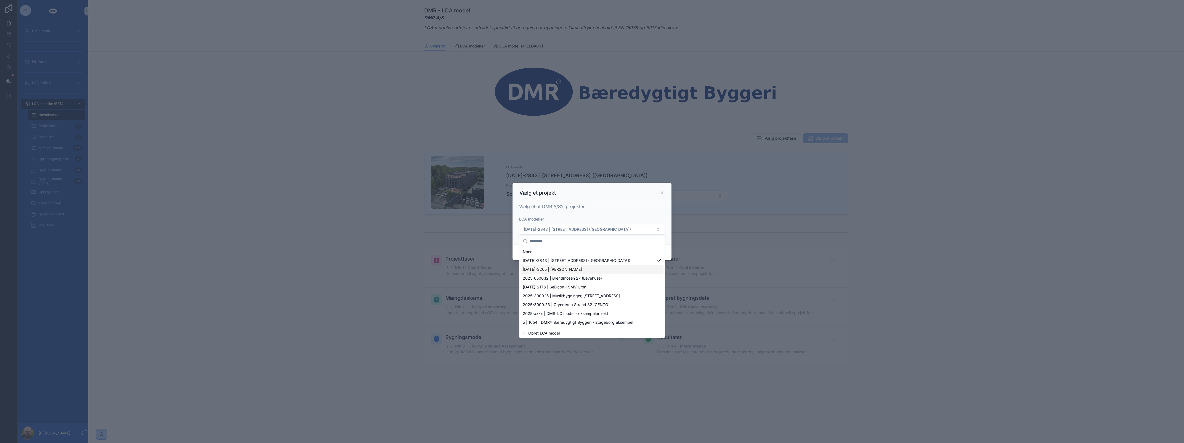
click at [569, 267] on span "2024-3205 | Engblomsten" at bounding box center [552, 270] width 59 height 6
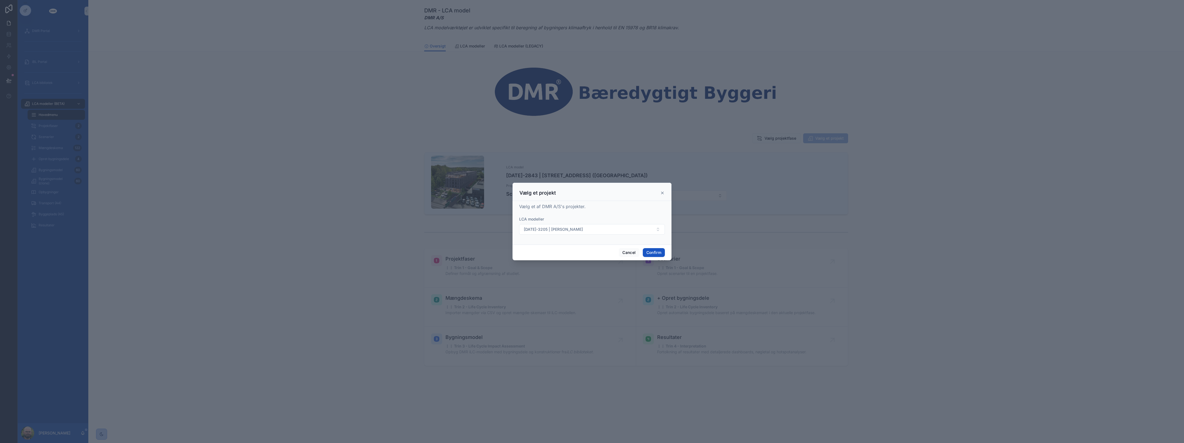
click at [652, 248] on span "Confirm" at bounding box center [654, 252] width 22 height 9
click at [652, 257] on button "Confirm" at bounding box center [654, 252] width 22 height 9
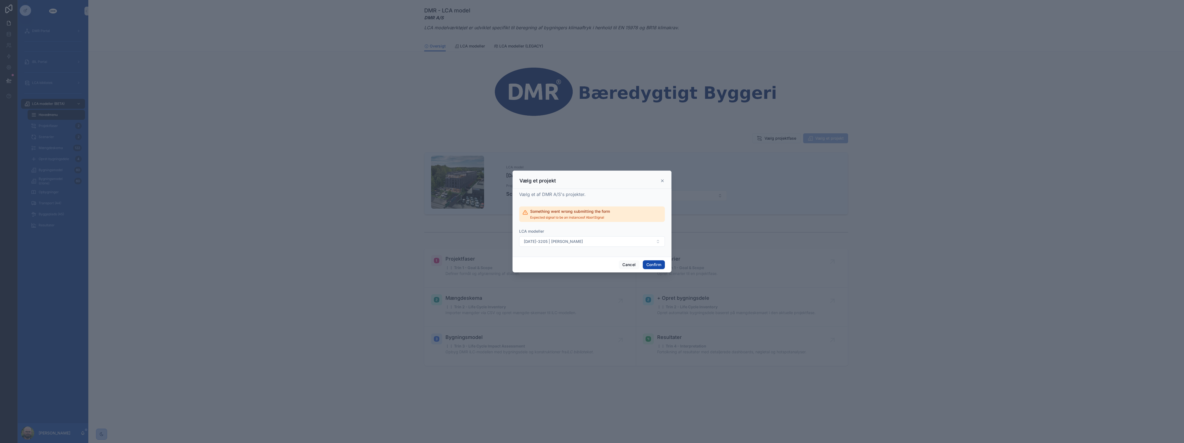
click at [652, 266] on button "Confirm" at bounding box center [654, 264] width 22 height 9
click at [640, 242] on button "2024-3205 | Engblomsten" at bounding box center [592, 241] width 146 height 10
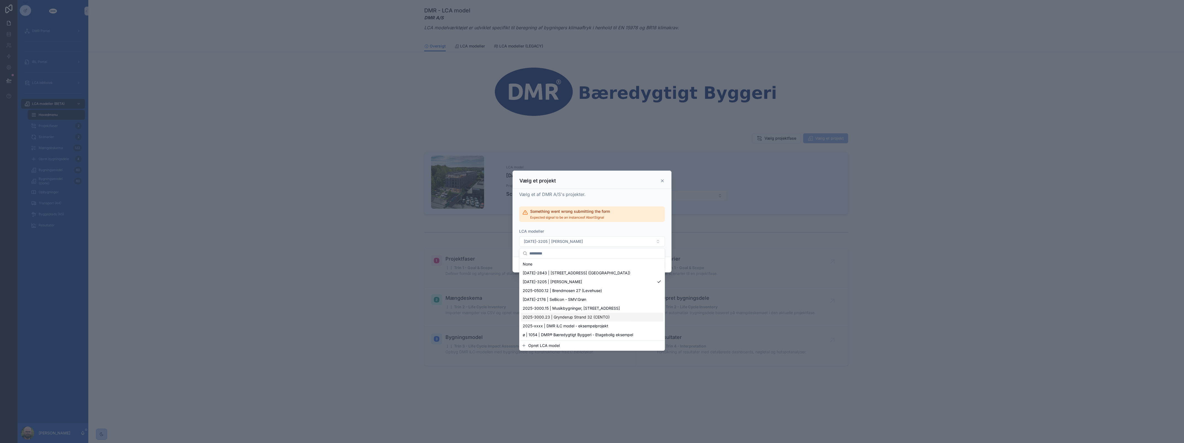
click at [590, 318] on span "2025-3000.23 | Grynderup Strand 32 (CENTO)" at bounding box center [566, 317] width 87 height 6
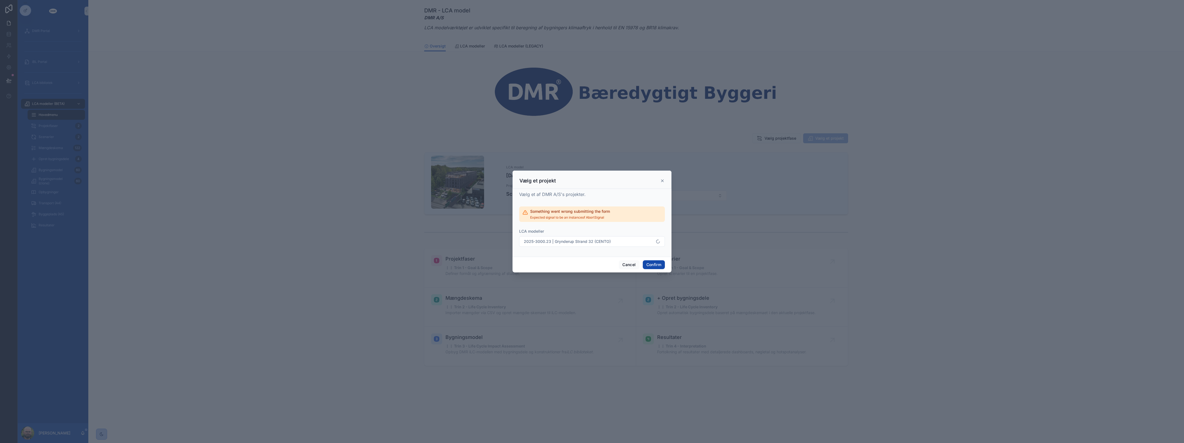
click at [650, 264] on button "Confirm" at bounding box center [654, 264] width 22 height 9
click at [625, 268] on button "Cancel" at bounding box center [629, 264] width 20 height 9
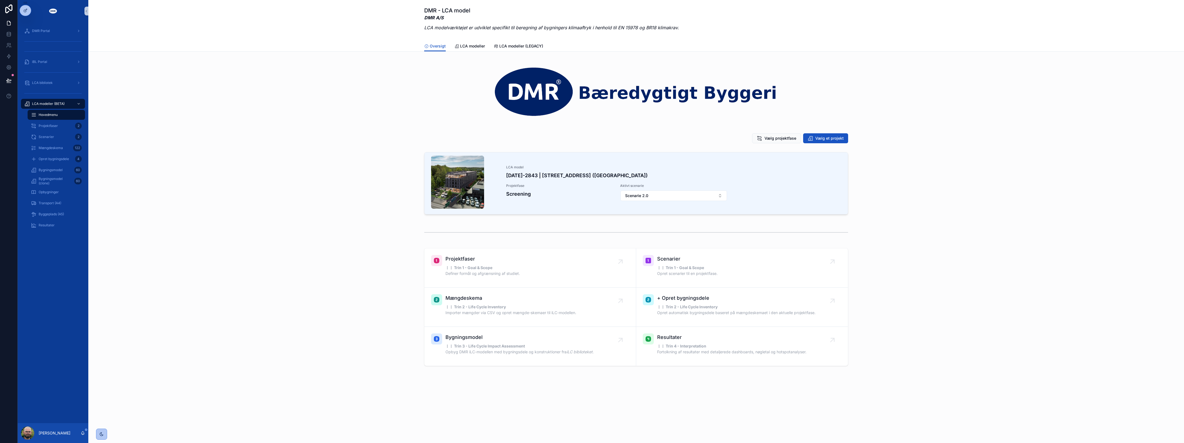
click at [344, 237] on div "scrollable content" at bounding box center [636, 232] width 1087 height 18
click at [464, 48] on span "LCA modeller" at bounding box center [472, 46] width 25 height 6
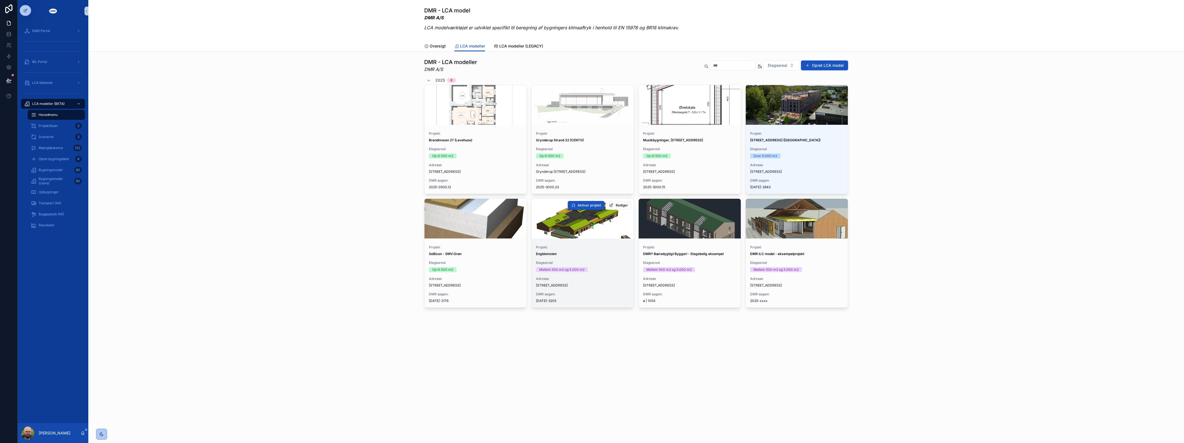
click at [572, 231] on div "scrollable content" at bounding box center [583, 219] width 102 height 40
click at [587, 208] on button "Aktiver projekt" at bounding box center [586, 205] width 37 height 9
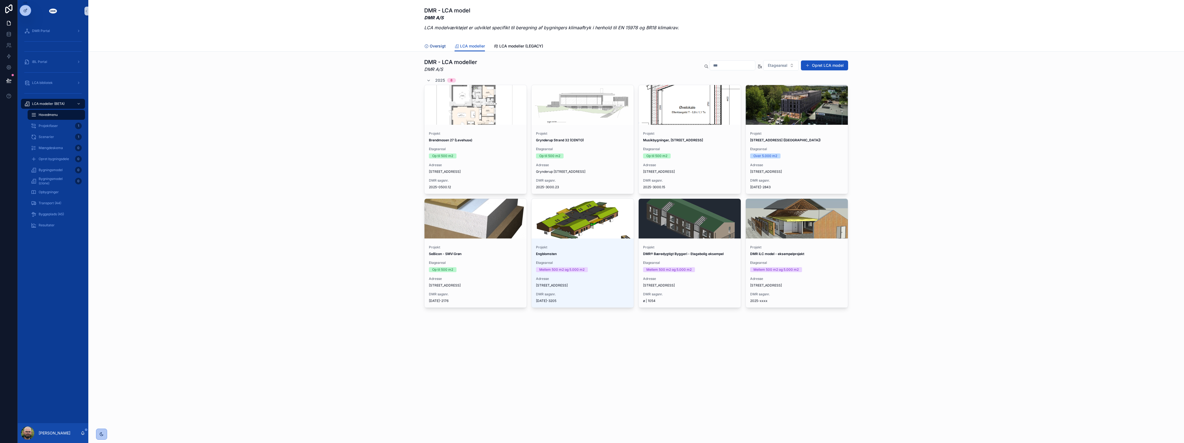
click at [442, 51] on link "Oversigt" at bounding box center [435, 46] width 22 height 11
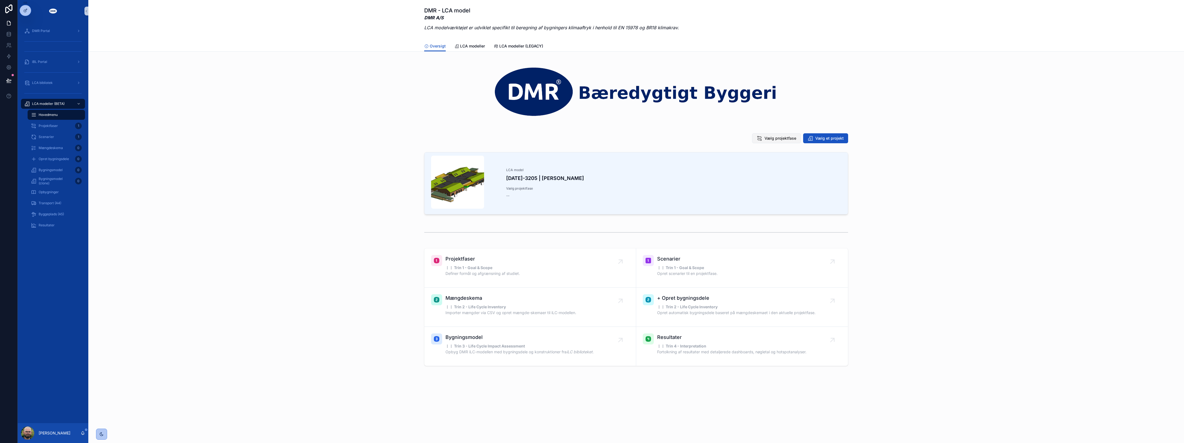
click at [776, 136] on span "Vælg projektfase" at bounding box center [781, 139] width 32 height 6
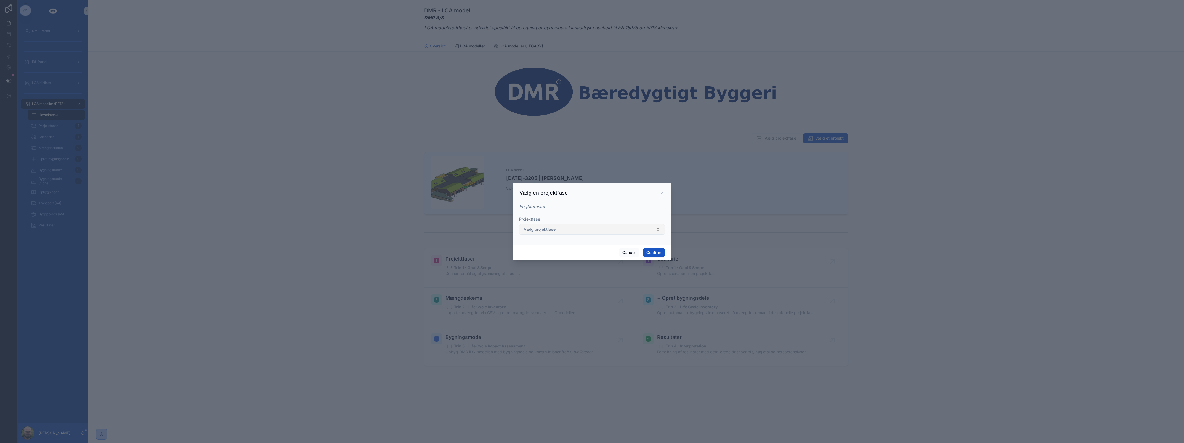
click at [564, 226] on button "Vælg projektfase" at bounding box center [592, 229] width 146 height 10
click at [555, 249] on span "AS-BUILT: 27/08/2025" at bounding box center [539, 252] width 32 height 6
click at [655, 251] on button "Confirm" at bounding box center [654, 252] width 22 height 9
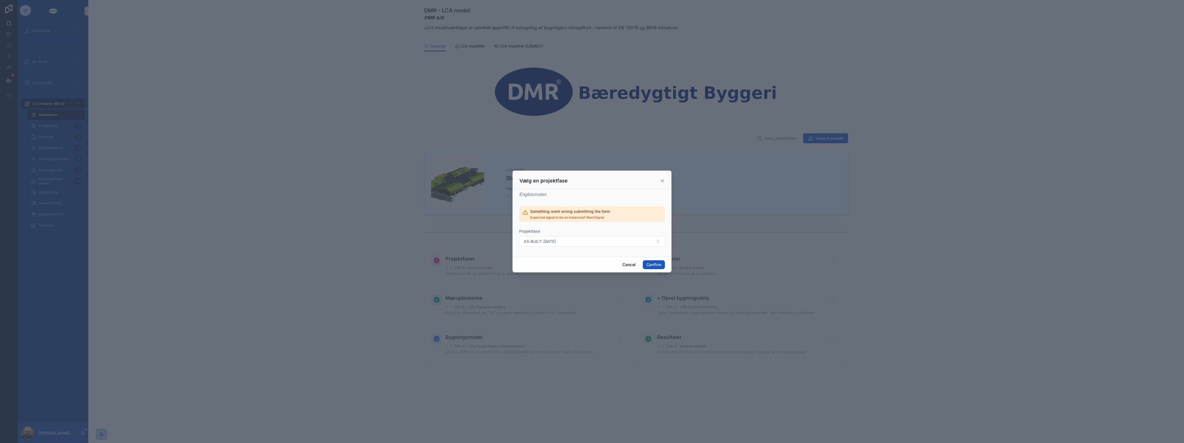
click at [661, 179] on icon at bounding box center [662, 181] width 4 height 4
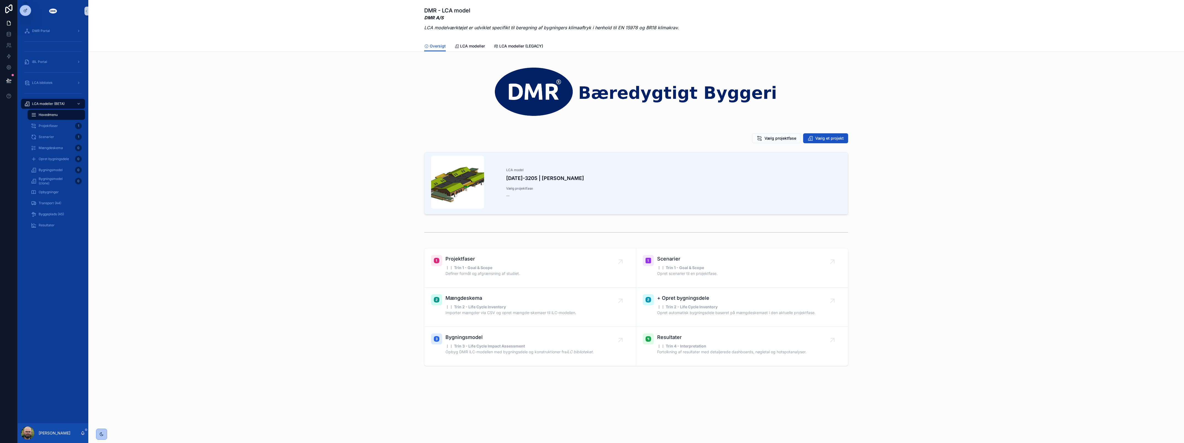
click at [258, 141] on div "Vælg projektfase Vælg et projekt" at bounding box center [636, 138] width 1087 height 14
